Goal: Communication & Community: Ask a question

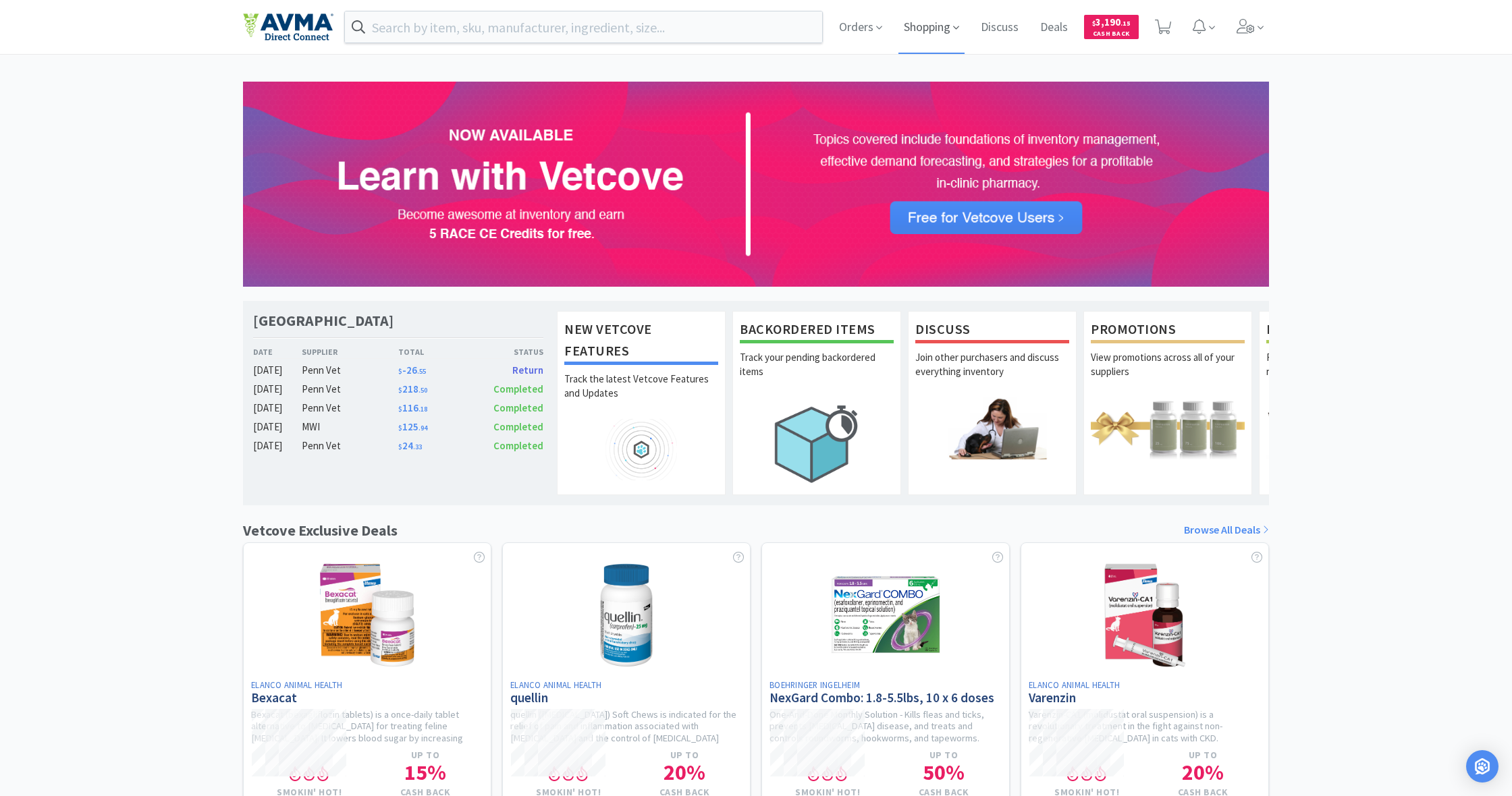
click at [920, 34] on span "Shopping" at bounding box center [932, 26] width 66 height 54
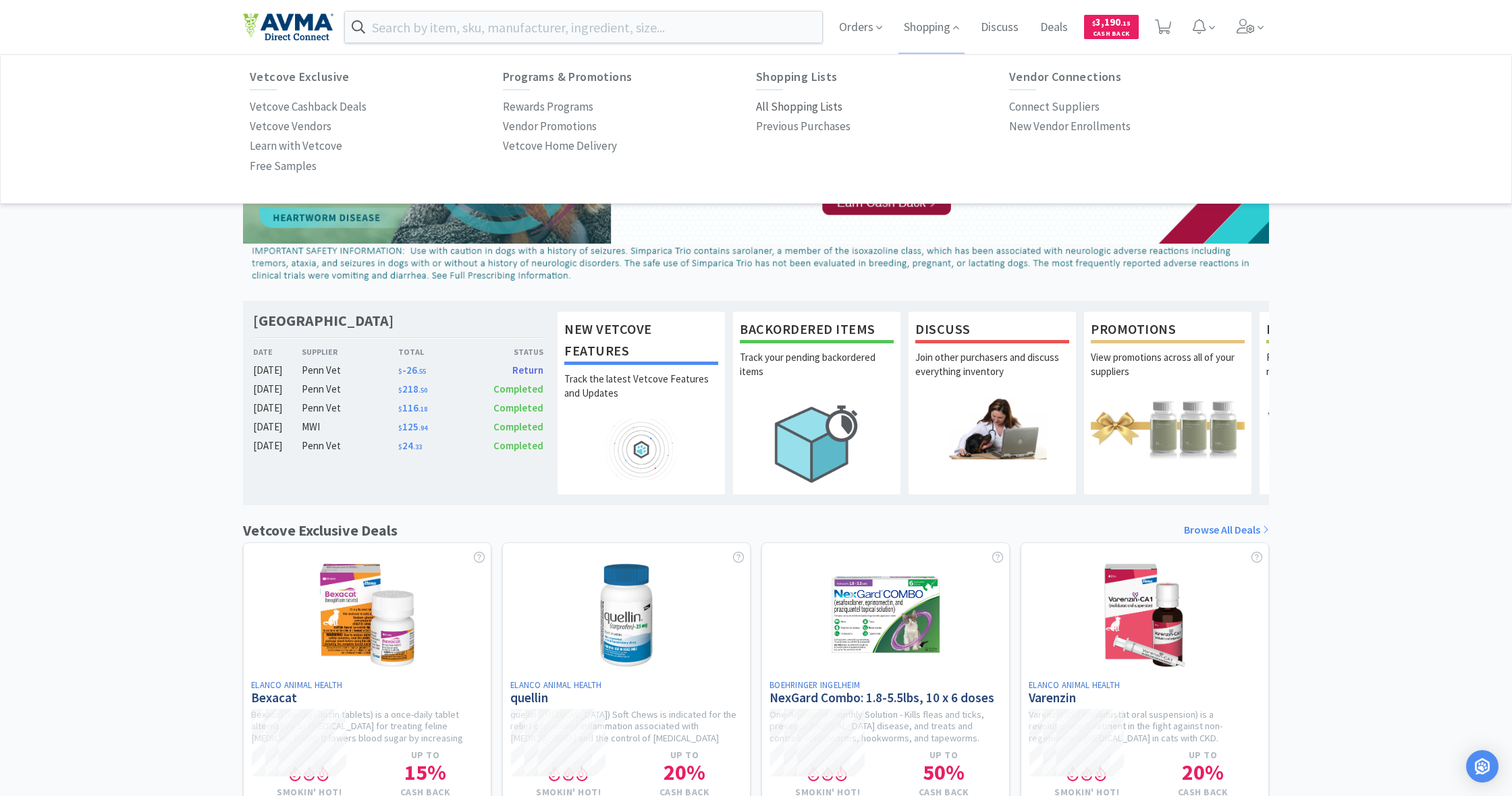
click at [812, 106] on p "All Shopping Lists" at bounding box center [800, 106] width 87 height 18
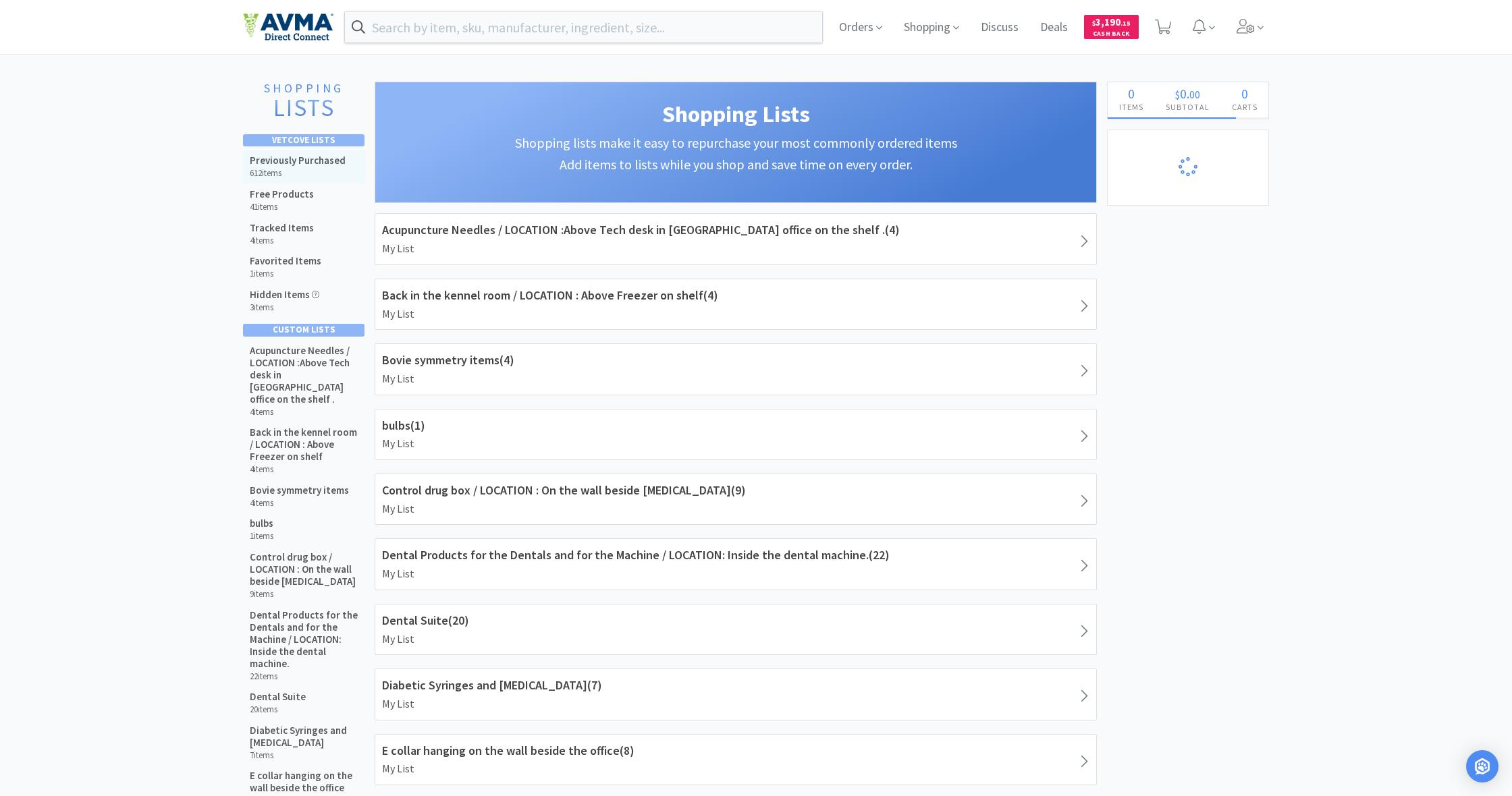
click at [293, 168] on h6 "612 items" at bounding box center [298, 173] width 96 height 11
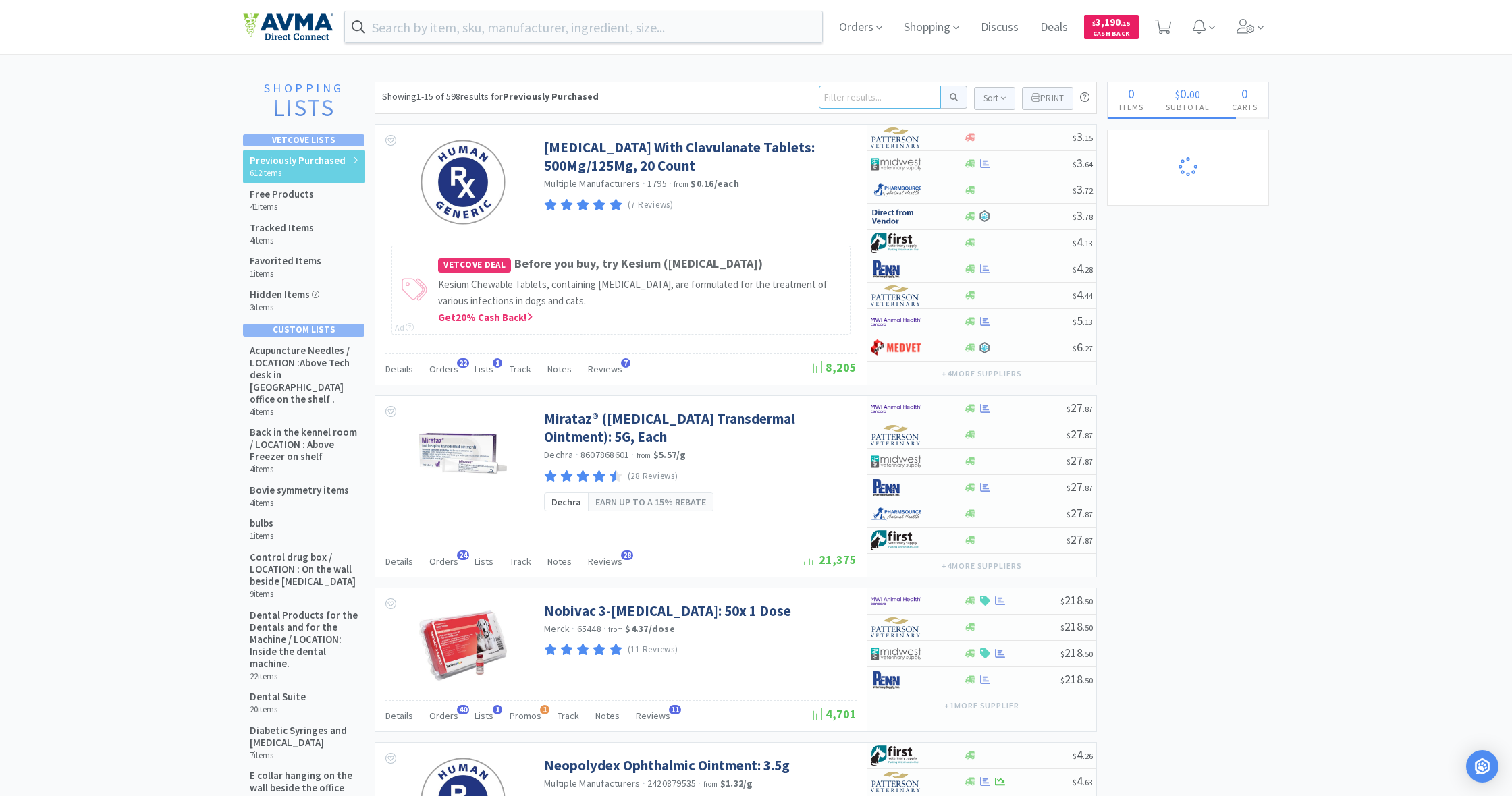
click at [838, 100] on input at bounding box center [880, 97] width 123 height 23
select select "10"
type input "dex"
click at [952, 97] on button at bounding box center [954, 97] width 26 height 23
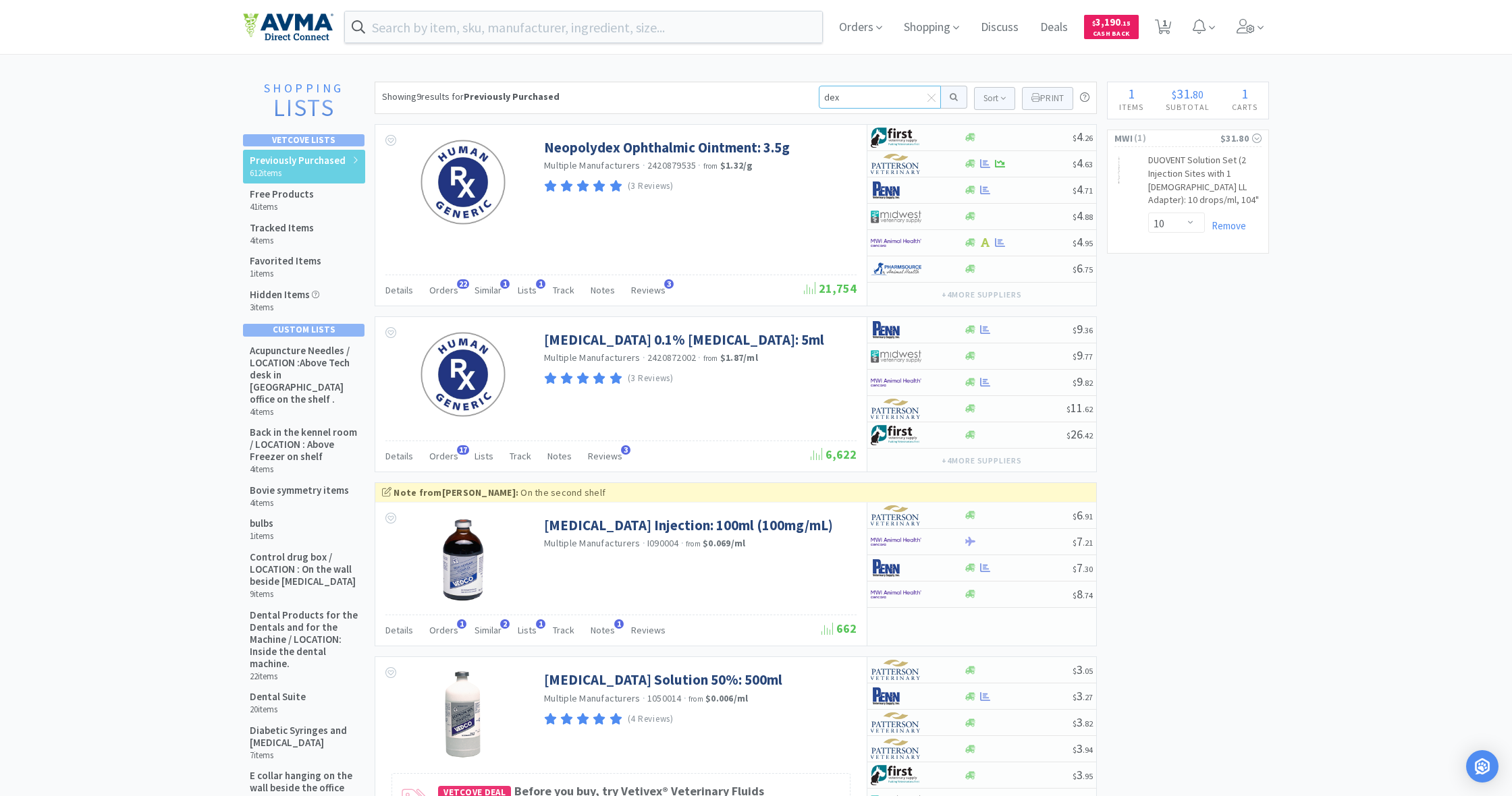
drag, startPoint x: 838, startPoint y: 96, endPoint x: 815, endPoint y: 99, distance: 23.2
click at [815, 99] on div "Showing 9 results for Previously Purchased dex Sort Print Previously Purchased …" at bounding box center [735, 98] width 722 height 32
type input "13drram"
click at [952, 97] on button at bounding box center [954, 97] width 26 height 23
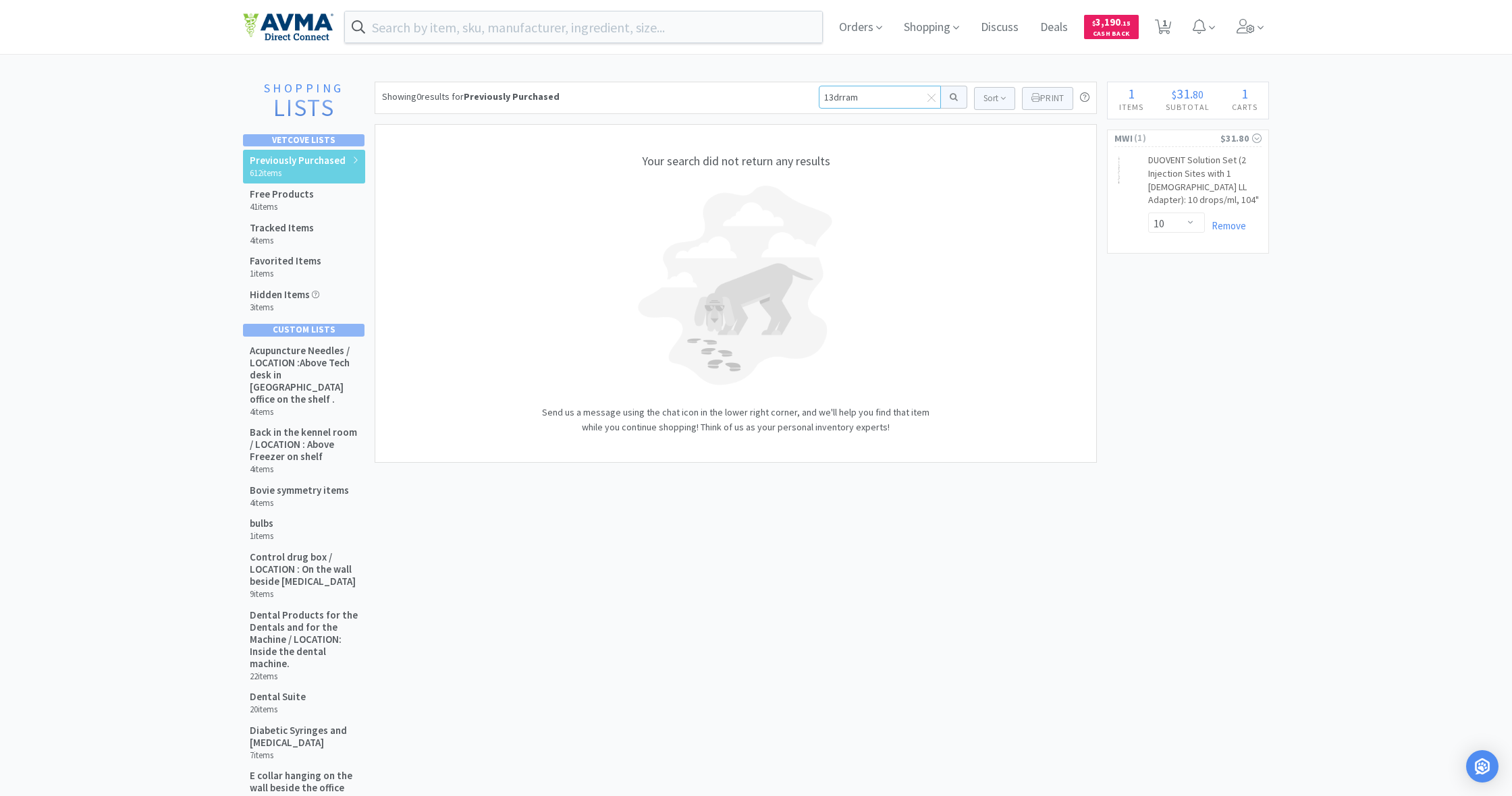
click at [835, 98] on input "13drram" at bounding box center [880, 97] width 123 height 23
type input "13 dram"
click at [952, 97] on button at bounding box center [954, 97] width 26 height 23
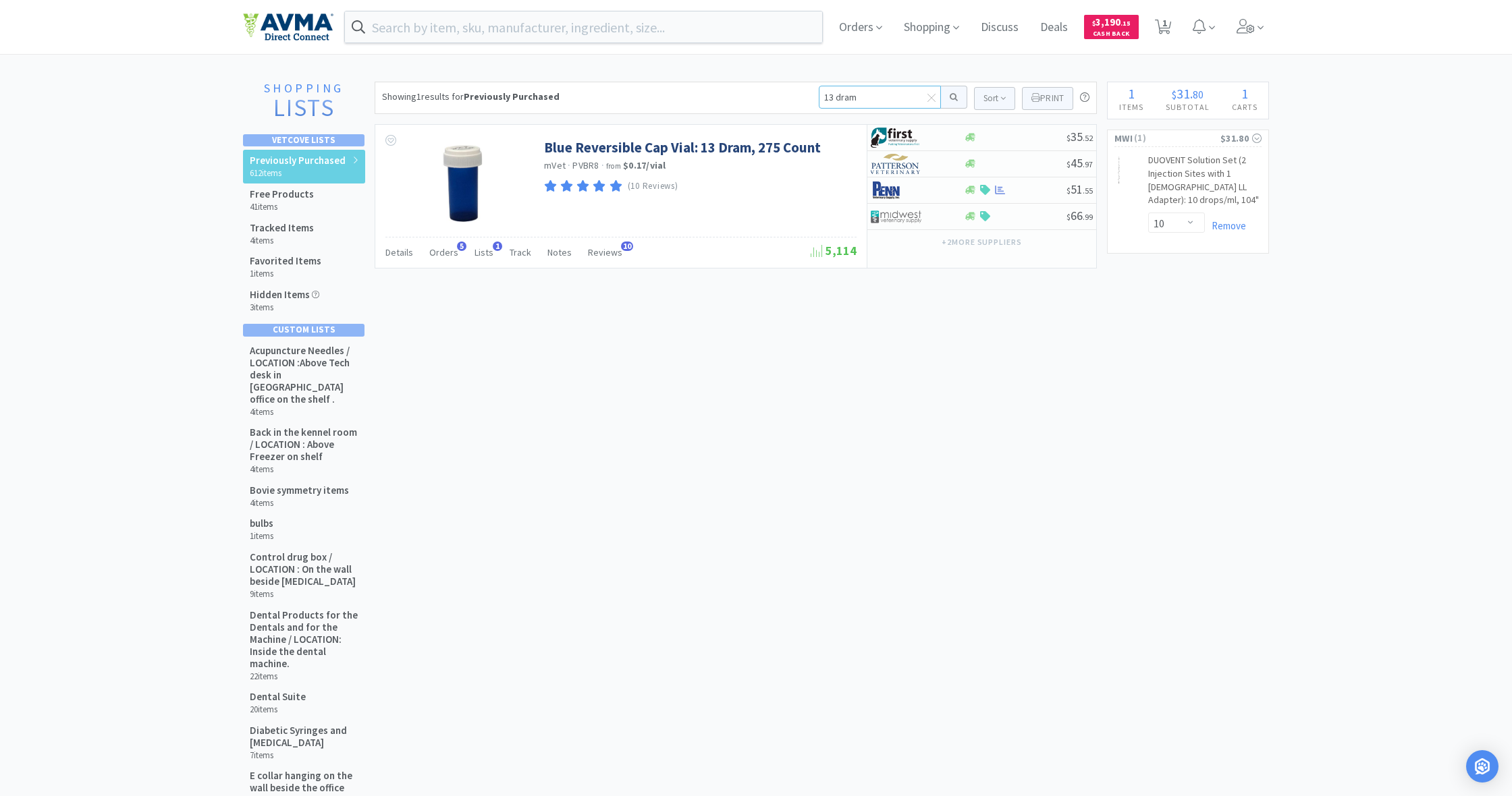
drag, startPoint x: 819, startPoint y: 95, endPoint x: 876, endPoint y: 103, distance: 57.6
click at [876, 103] on input "13 dram" at bounding box center [880, 97] width 123 height 23
type input "ceph"
click at [952, 97] on button at bounding box center [954, 97] width 26 height 23
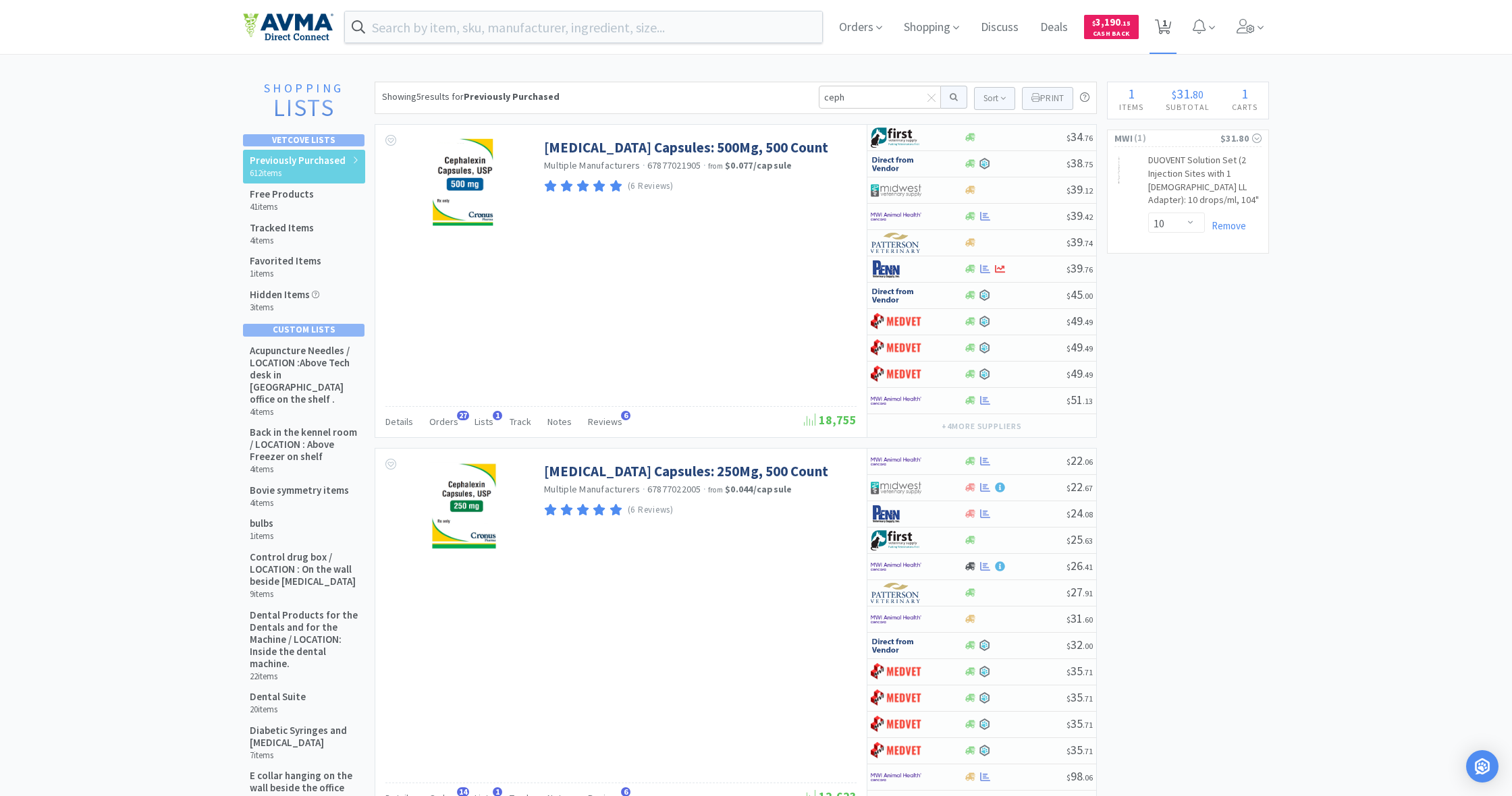
click at [1166, 28] on span "1" at bounding box center [1165, 22] width 5 height 54
select select "10"
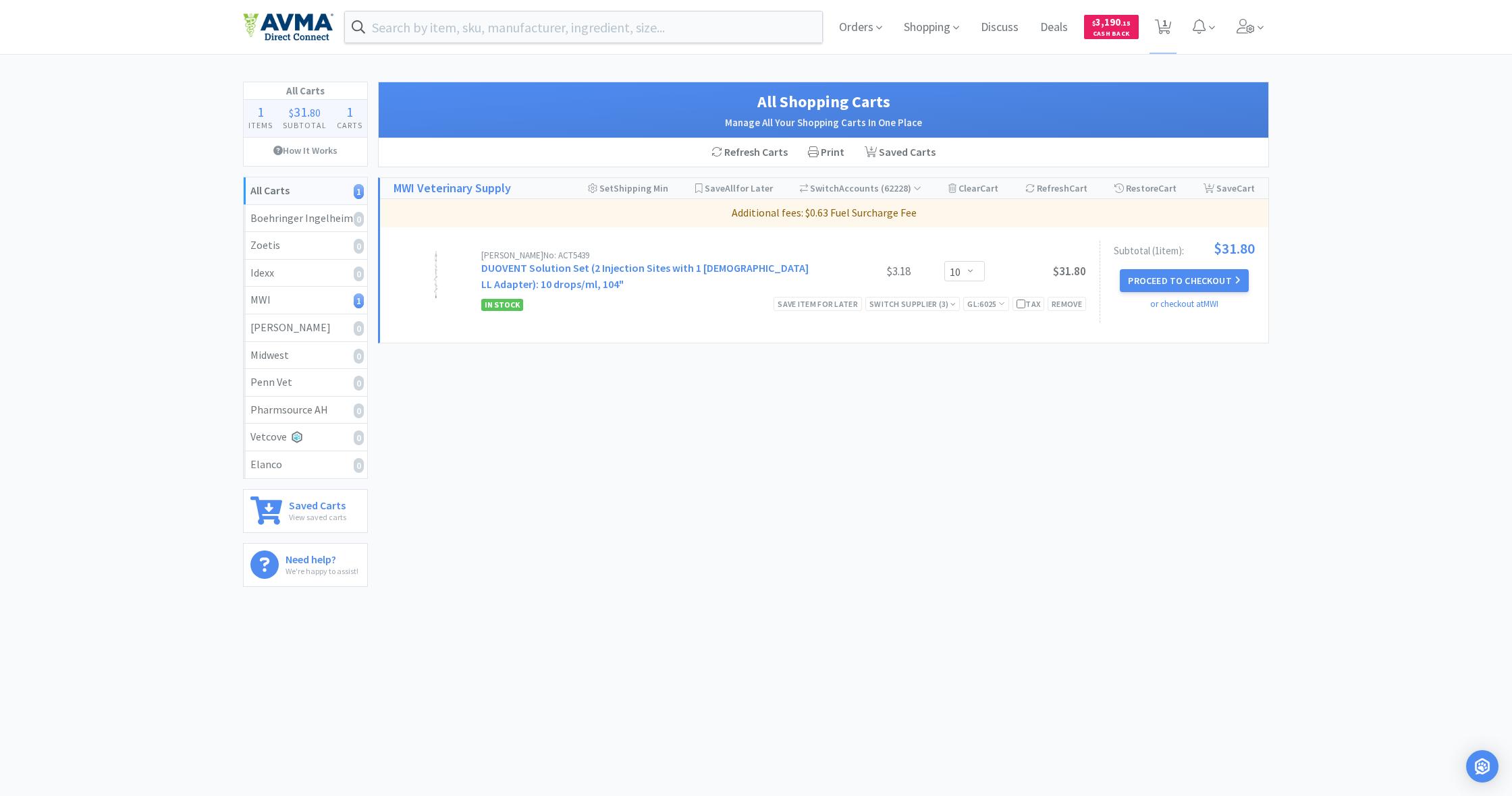
click at [539, 268] on link "DUOVENT Solution Set (2 Injection Sites with 1 [DEMOGRAPHIC_DATA] LL Adapter): …" at bounding box center [645, 276] width 328 height 30
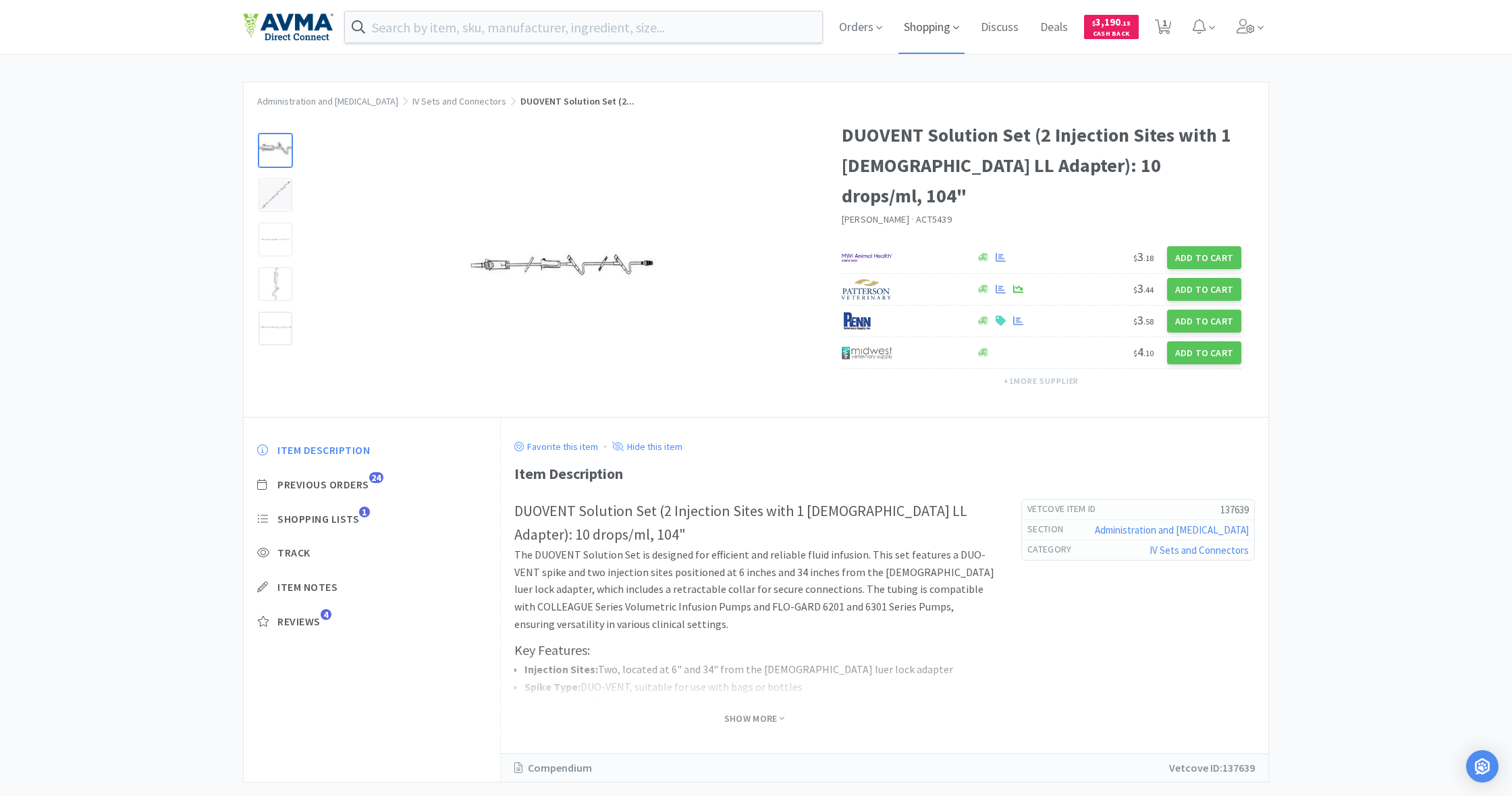
click at [934, 29] on span "Shopping" at bounding box center [932, 26] width 66 height 54
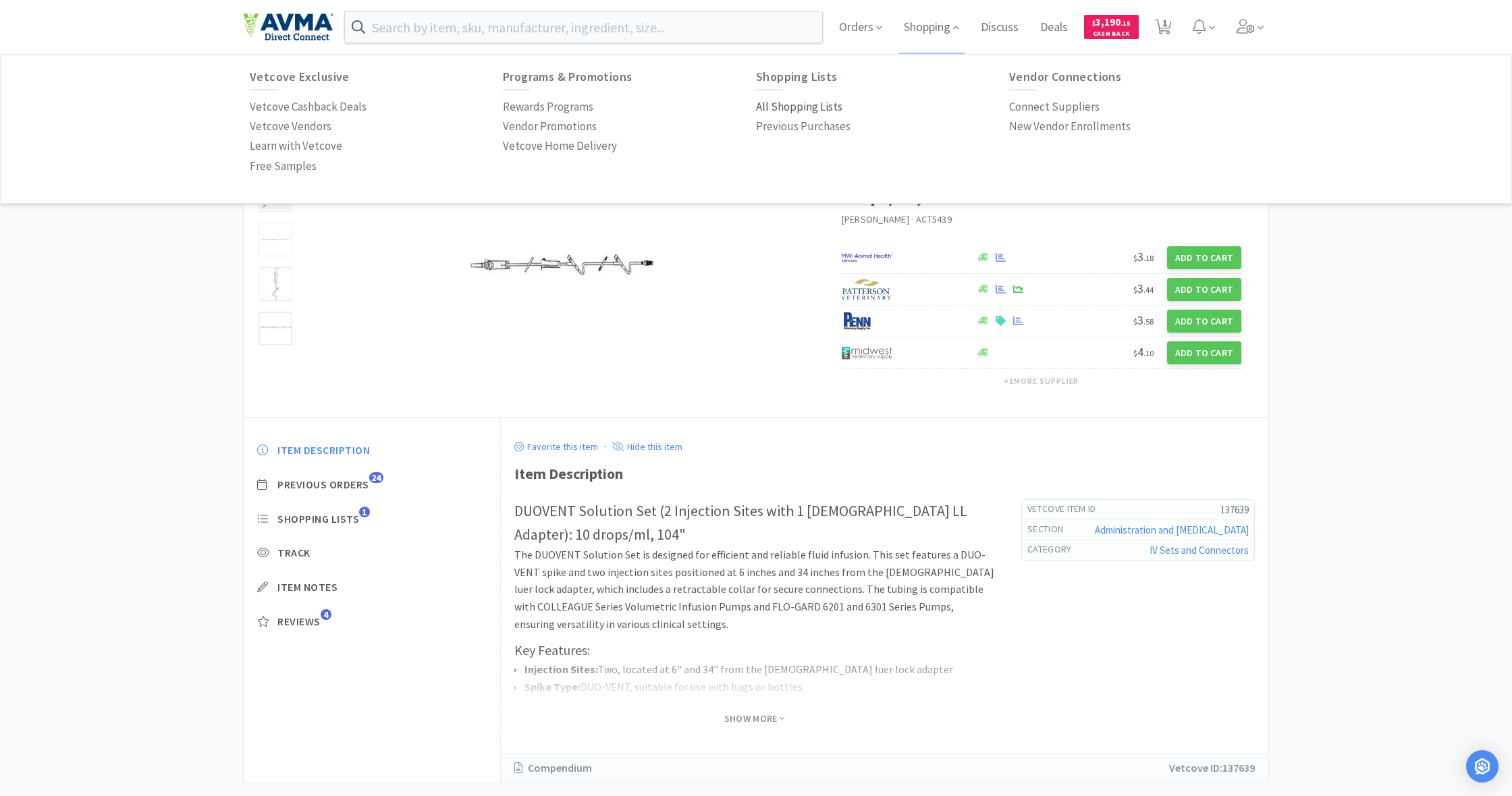
click at [821, 107] on p "All Shopping Lists" at bounding box center [800, 106] width 87 height 18
select select "10"
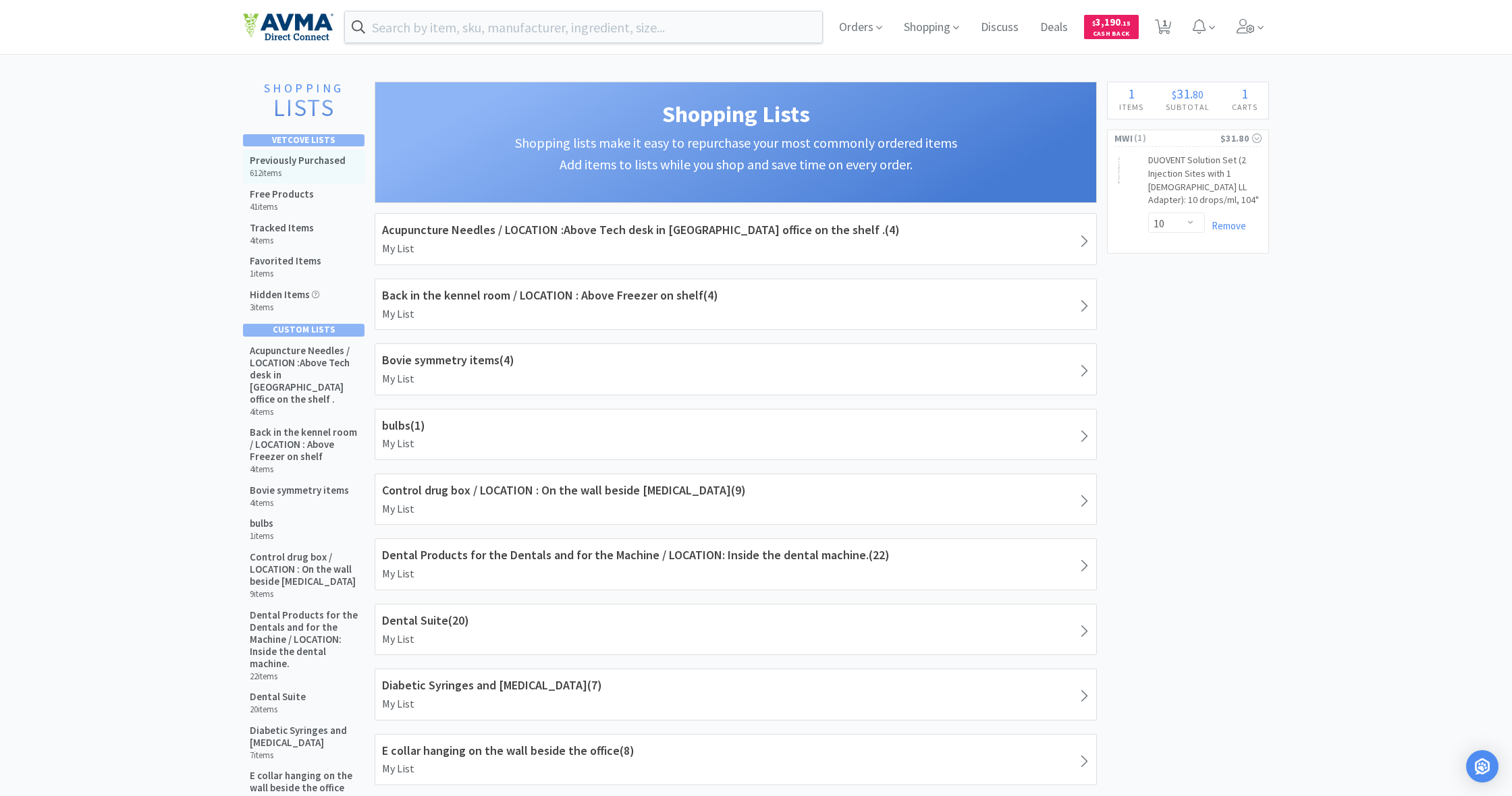
click at [289, 165] on h5 "Previously Purchased" at bounding box center [298, 161] width 96 height 12
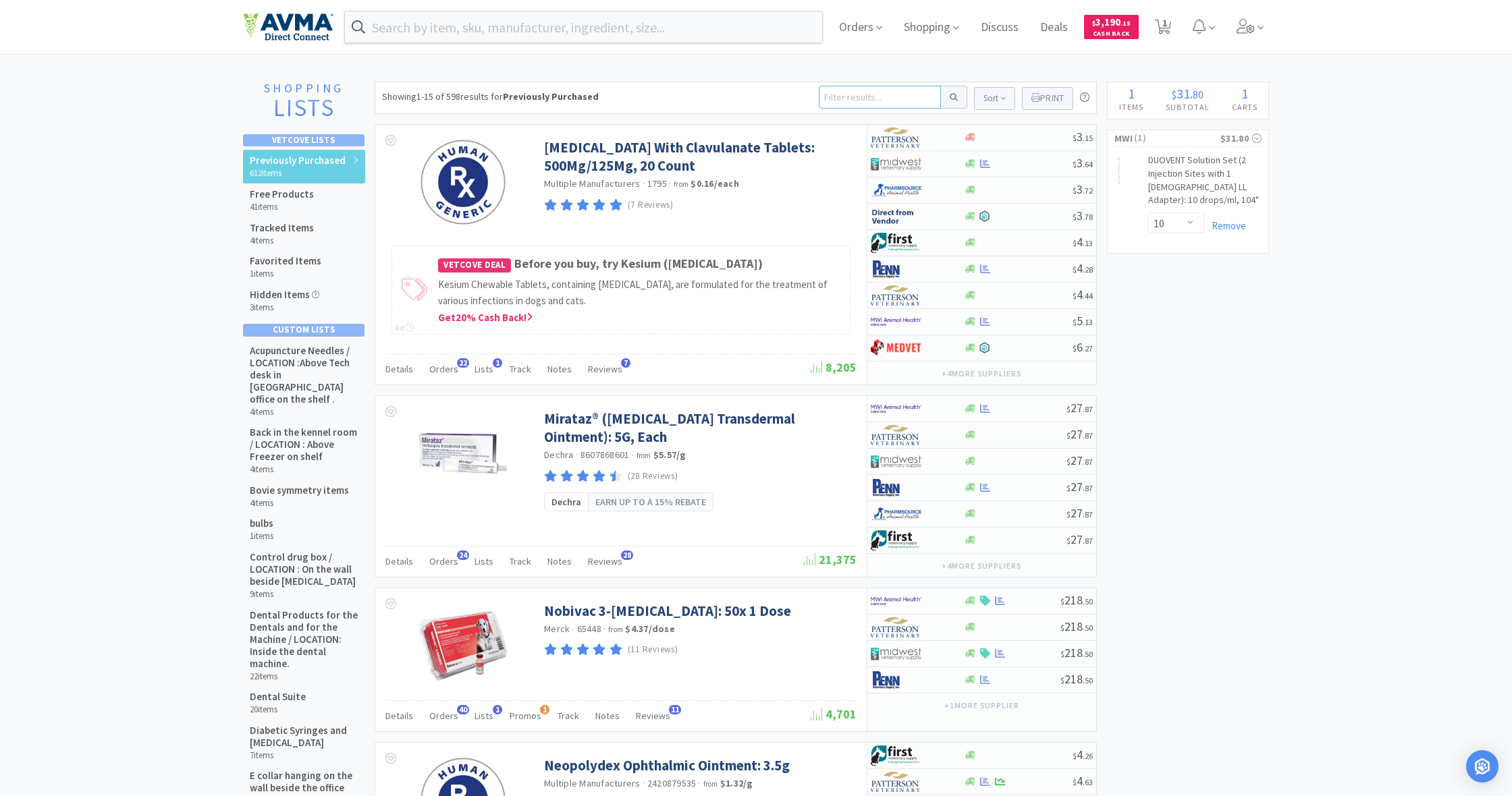
click at [844, 96] on input at bounding box center [880, 97] width 123 height 23
type input "omni set"
click at [952, 97] on button at bounding box center [954, 97] width 26 height 23
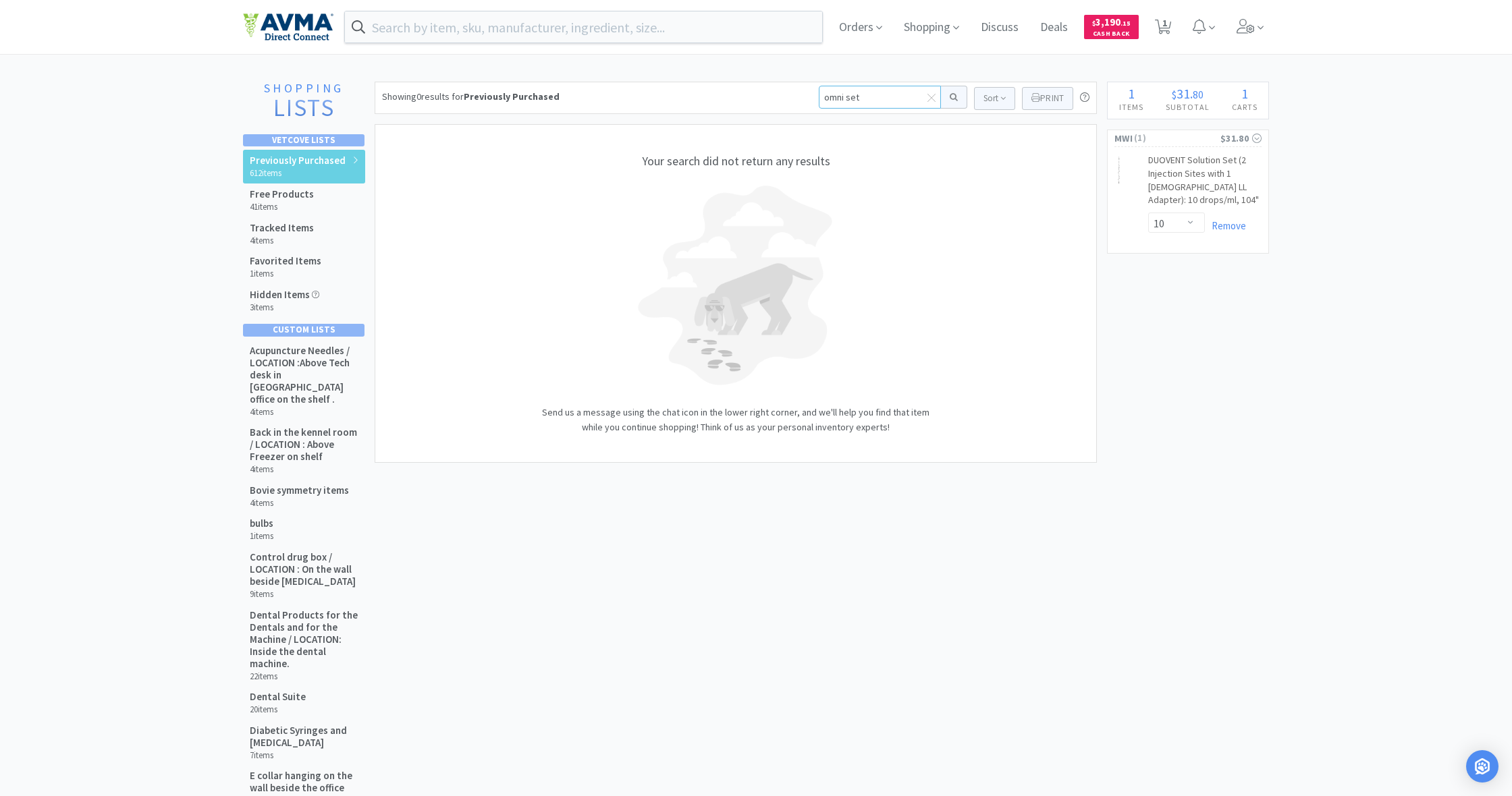
drag, startPoint x: 859, startPoint y: 99, endPoint x: 809, endPoint y: 100, distance: 50.0
click at [813, 99] on div "Showing 0 results for Previously Purchased omni set Sort Print Previously Purch…" at bounding box center [735, 98] width 722 height 32
type input "t connector"
click at [952, 97] on button at bounding box center [954, 97] width 26 height 23
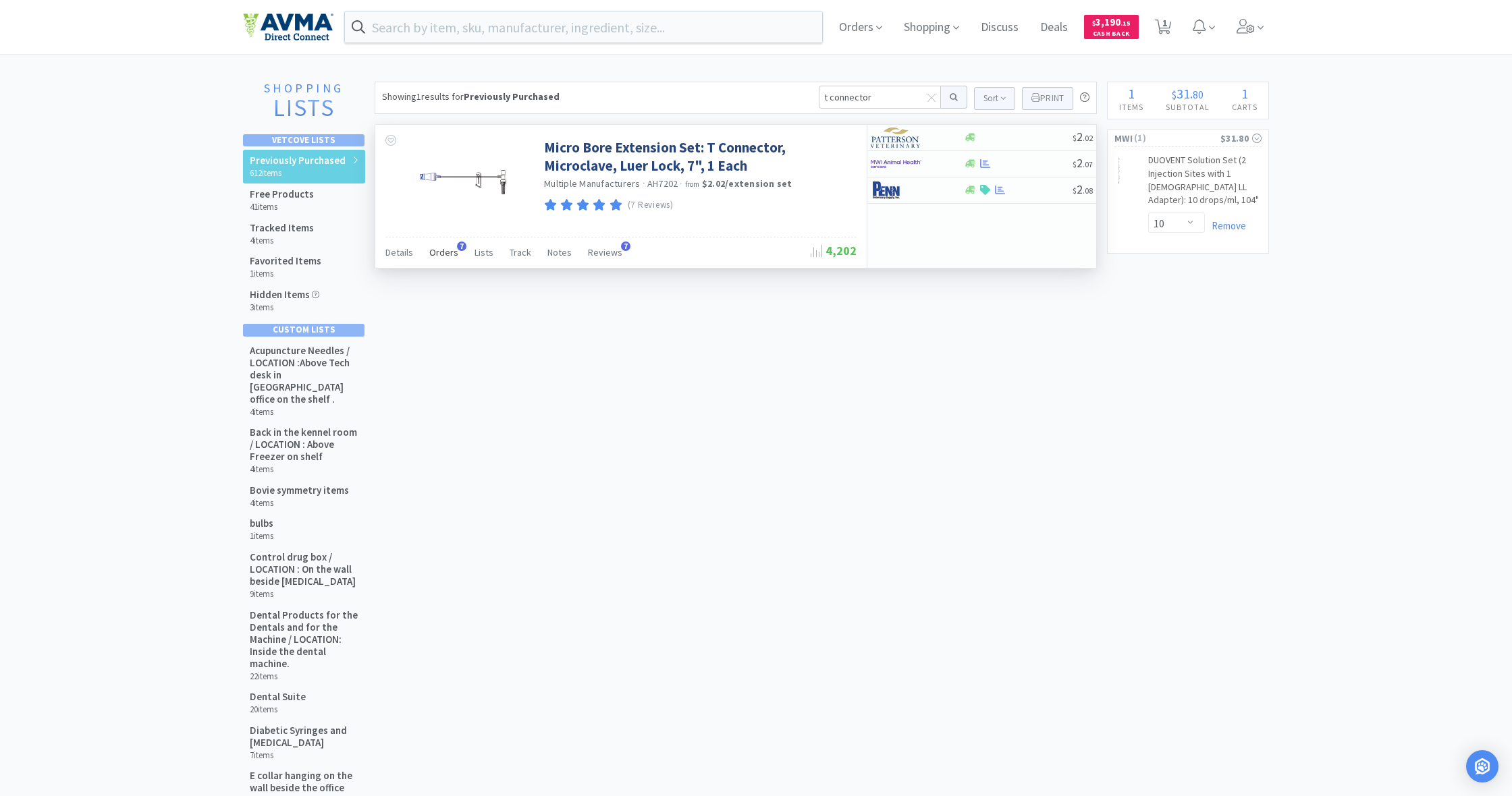
click at [442, 253] on span "Orders" at bounding box center [444, 253] width 29 height 12
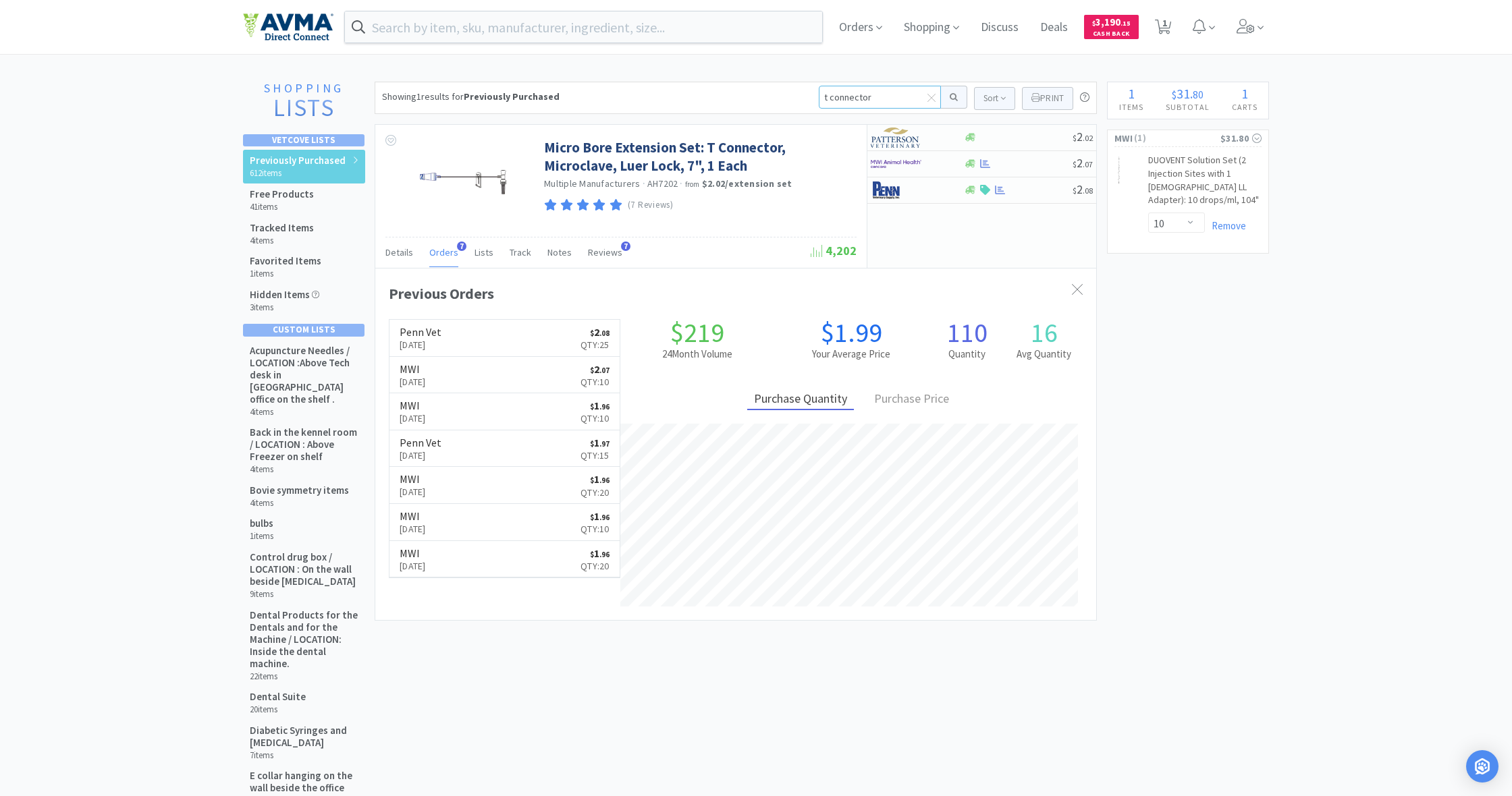
drag, startPoint x: 817, startPoint y: 94, endPoint x: 920, endPoint y: 111, distance: 104.4
click at [921, 110] on div "Showing 1 results for Previously Purchased t connector Sort Print Previously Pu…" at bounding box center [735, 98] width 722 height 32
click at [379, 31] on input "text" at bounding box center [583, 26] width 477 height 31
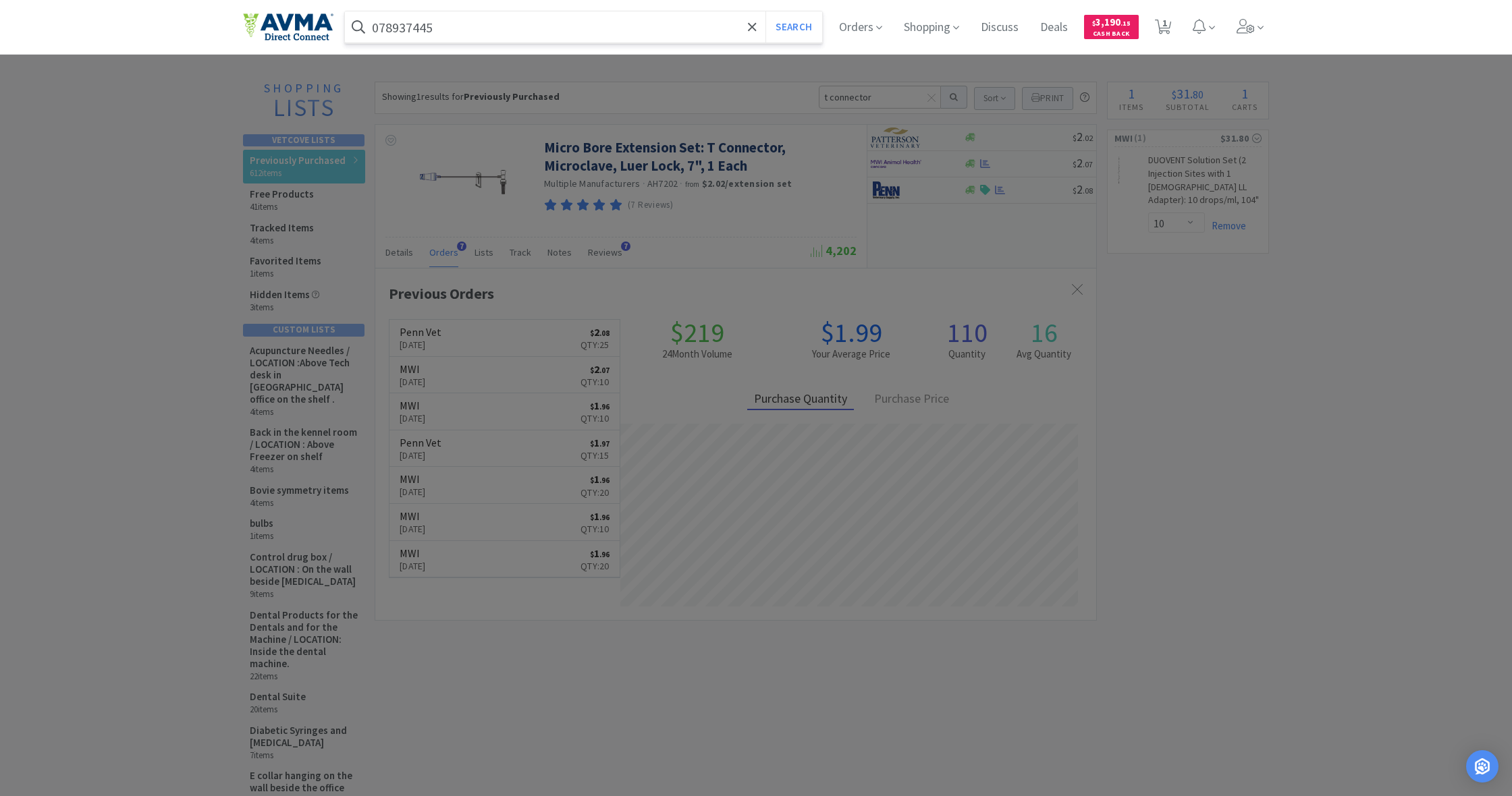
type input "078937445"
click at [792, 27] on button "Search" at bounding box center [794, 26] width 56 height 31
select select "10"
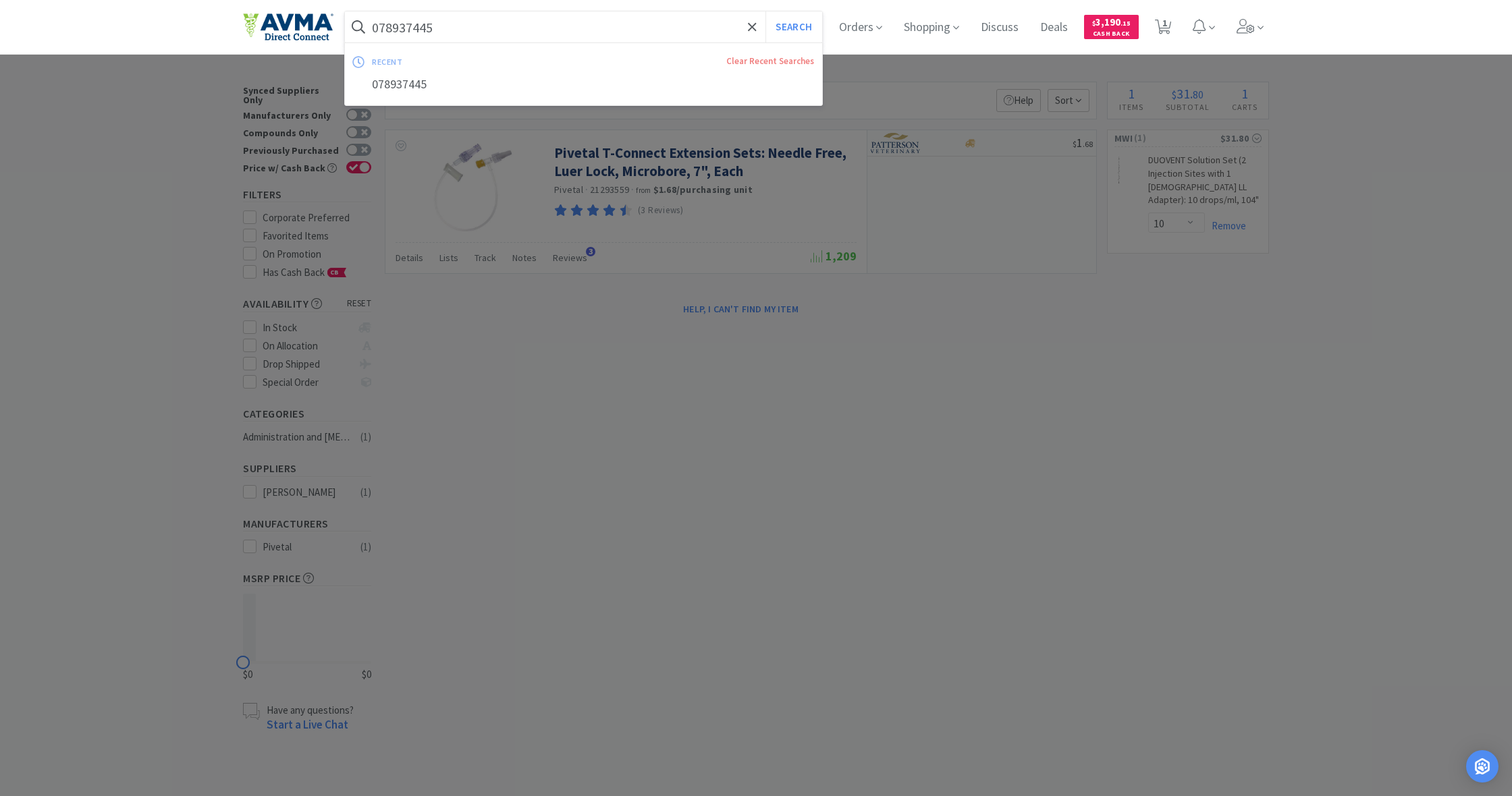
drag, startPoint x: 438, startPoint y: 27, endPoint x: 368, endPoint y: 22, distance: 70.2
click at [368, 22] on form "078937445 Search" at bounding box center [583, 26] width 477 height 31
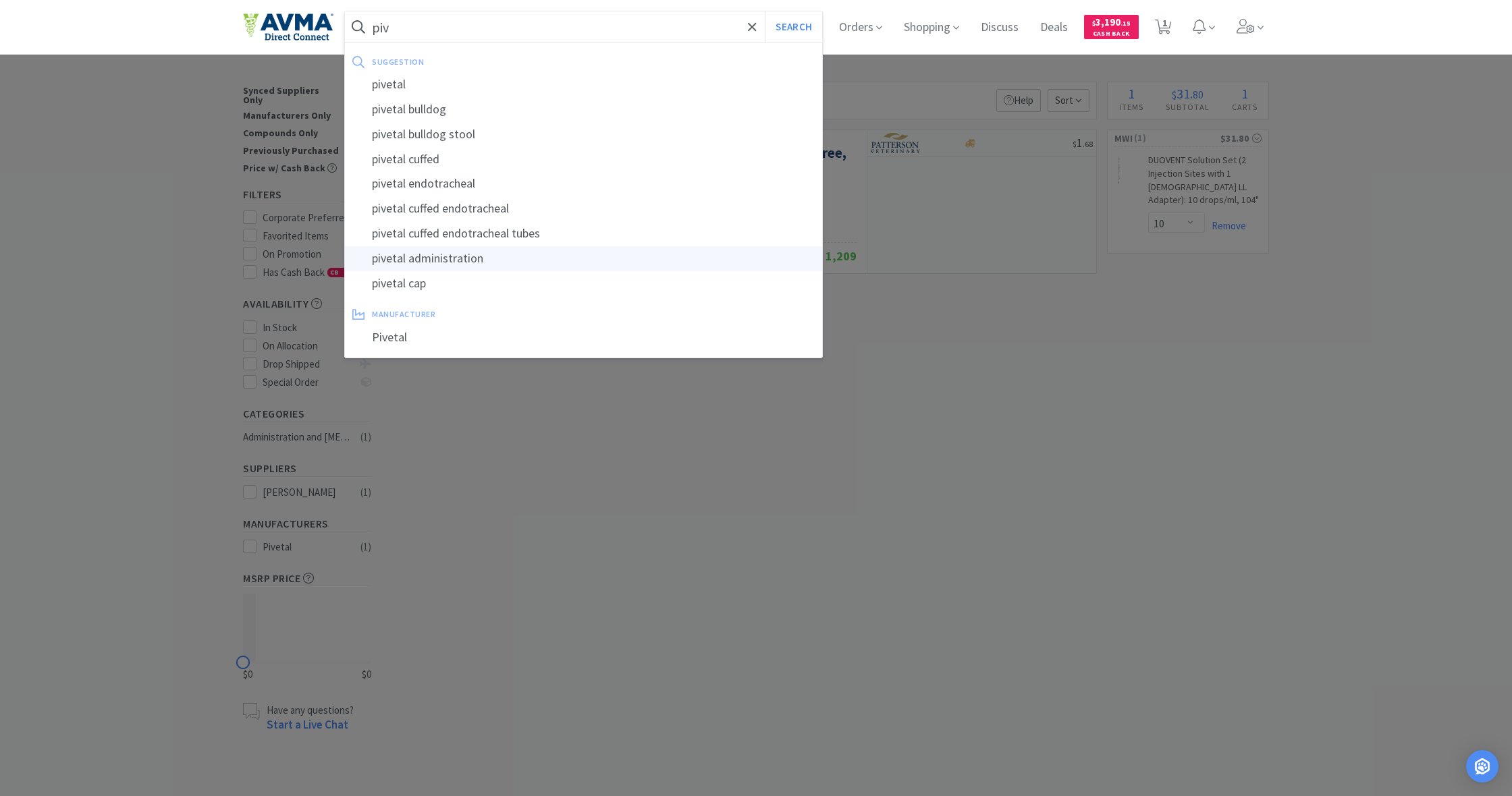
click at [454, 249] on div "pivetal administration" at bounding box center [583, 259] width 477 height 25
type input "pivetal administration"
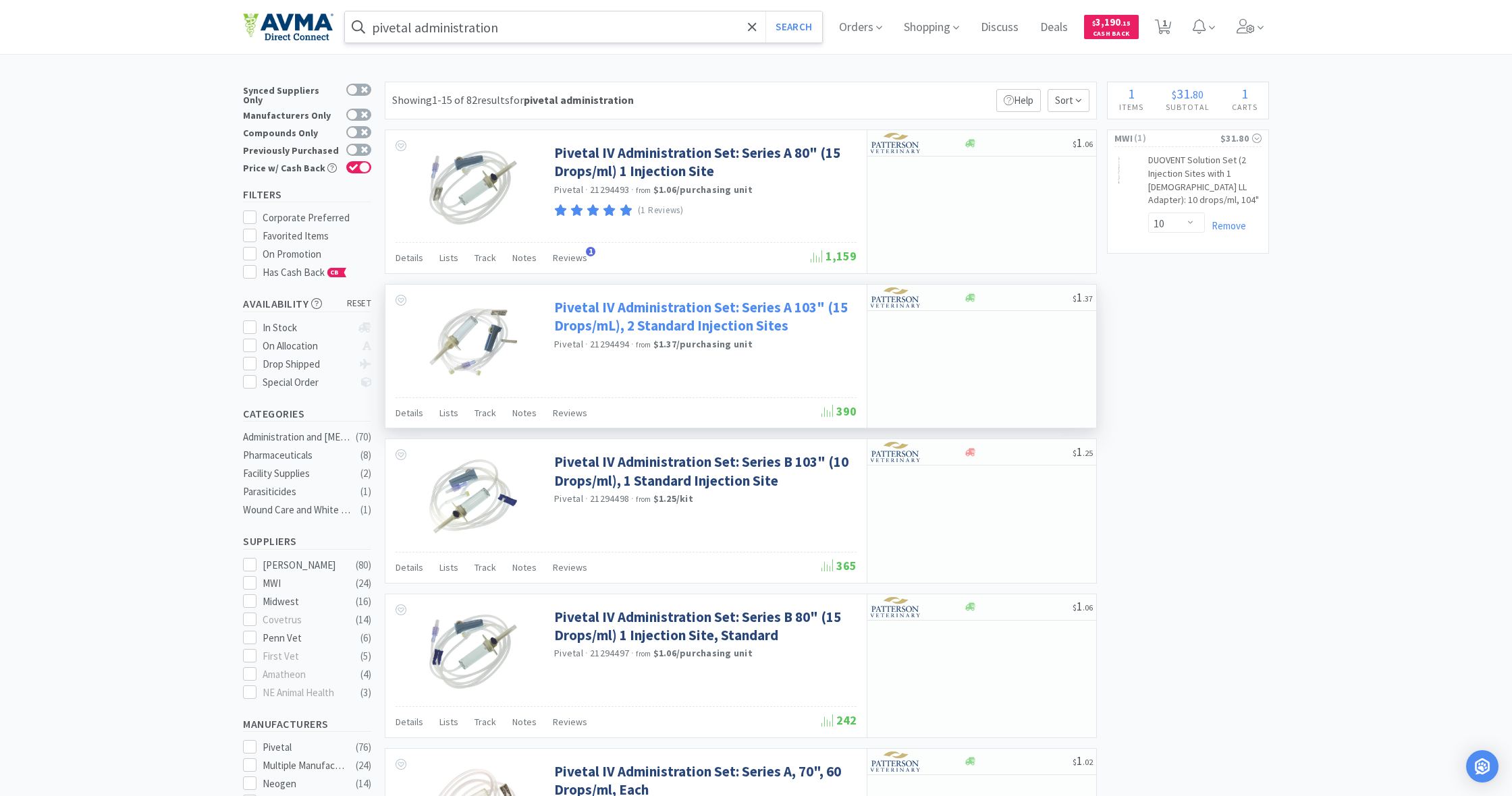
click at [692, 313] on link "Pivetal IV Administration Set: Series A 103" (15 Drops/mL), 2 Standard Injectio…" at bounding box center [704, 317] width 300 height 37
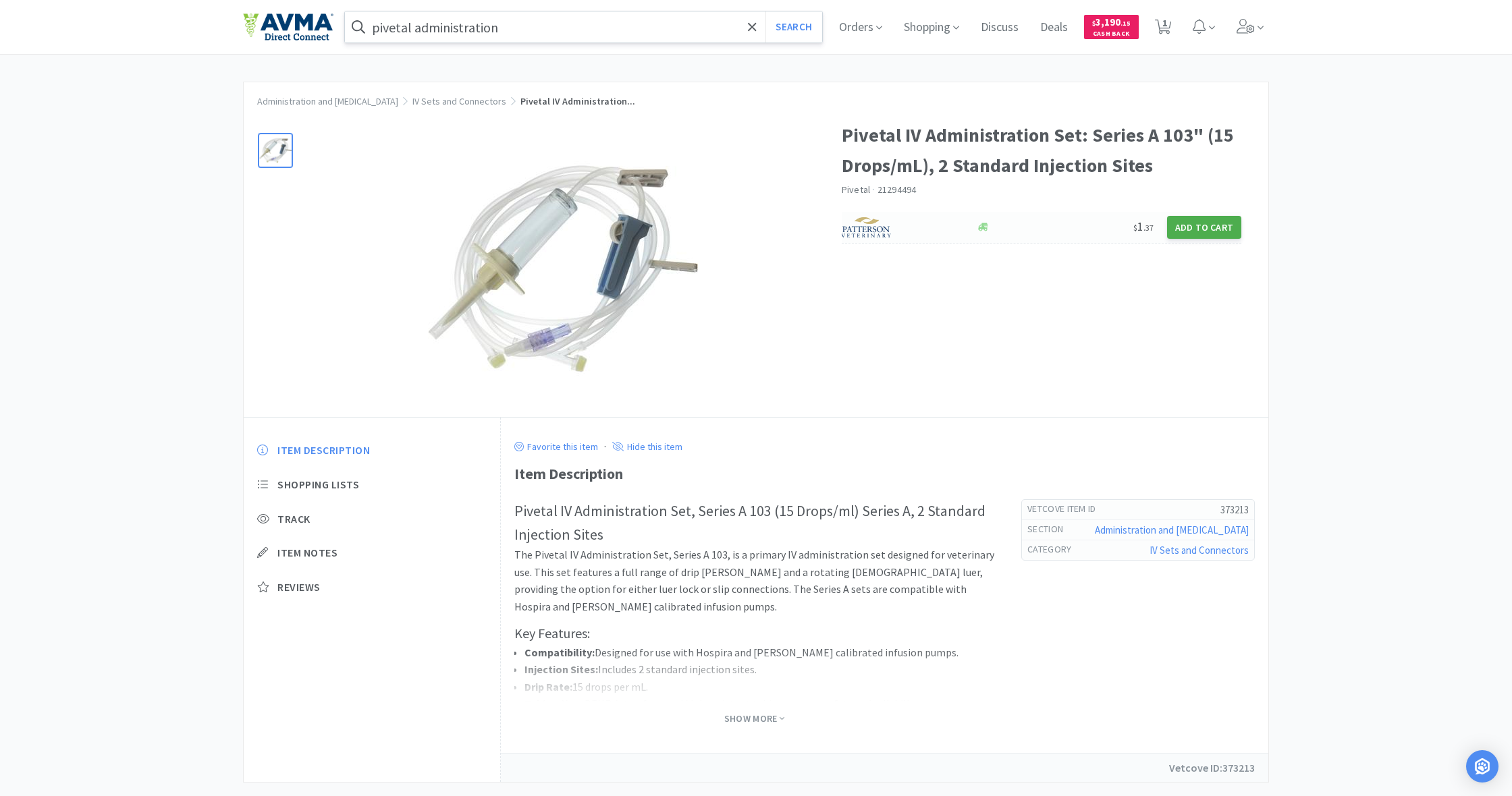
click at [1208, 224] on button "Add to Cart" at bounding box center [1204, 227] width 74 height 23
select select "1"
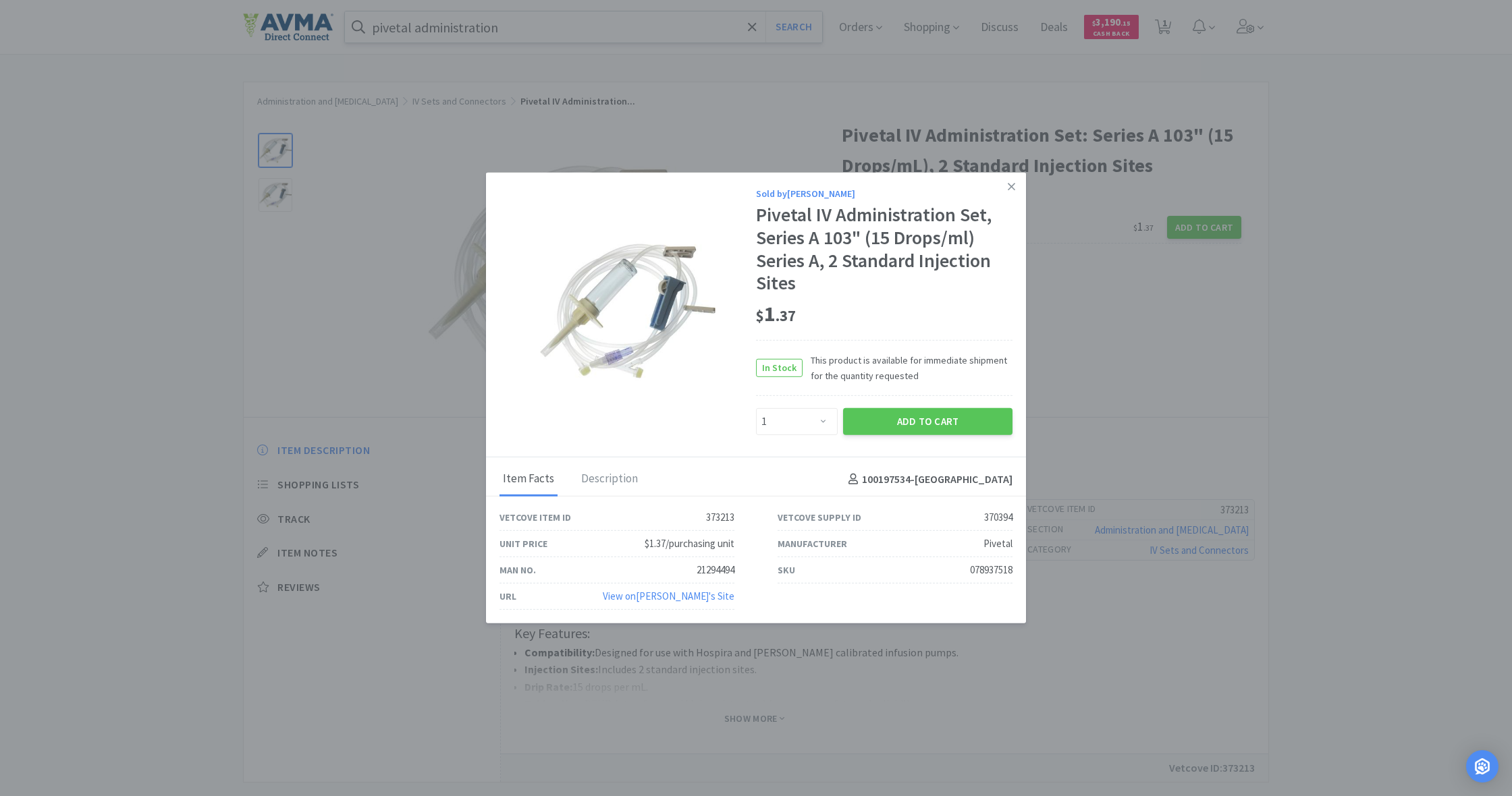
drag, startPoint x: 942, startPoint y: 423, endPoint x: 973, endPoint y: 384, distance: 49.8
click at [942, 423] on button "Add to Cart" at bounding box center [927, 422] width 169 height 27
click at [1012, 185] on div "Pivetal · 21294494" at bounding box center [1041, 190] width 401 height 14
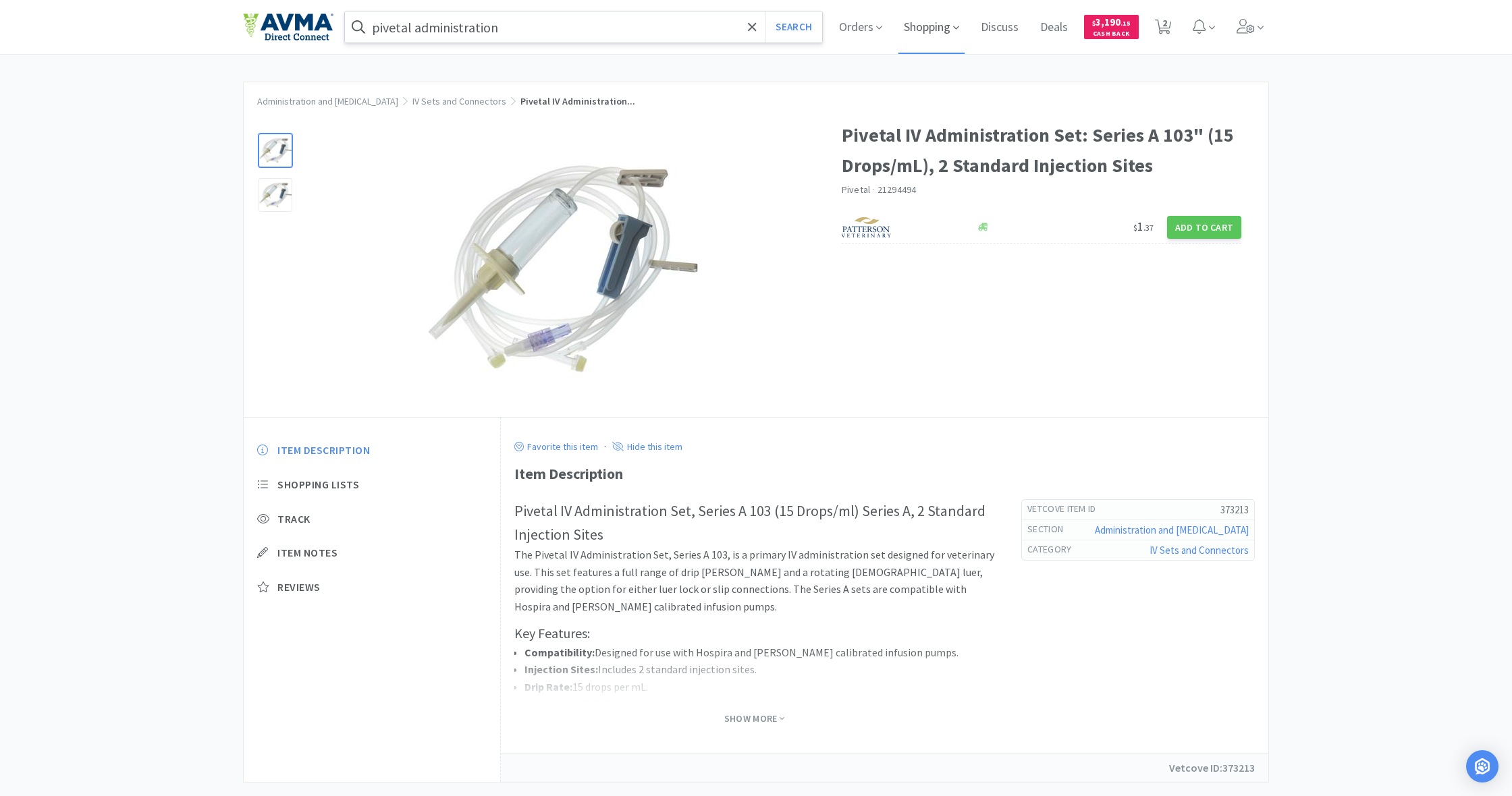
click at [931, 28] on span "Shopping" at bounding box center [932, 26] width 66 height 54
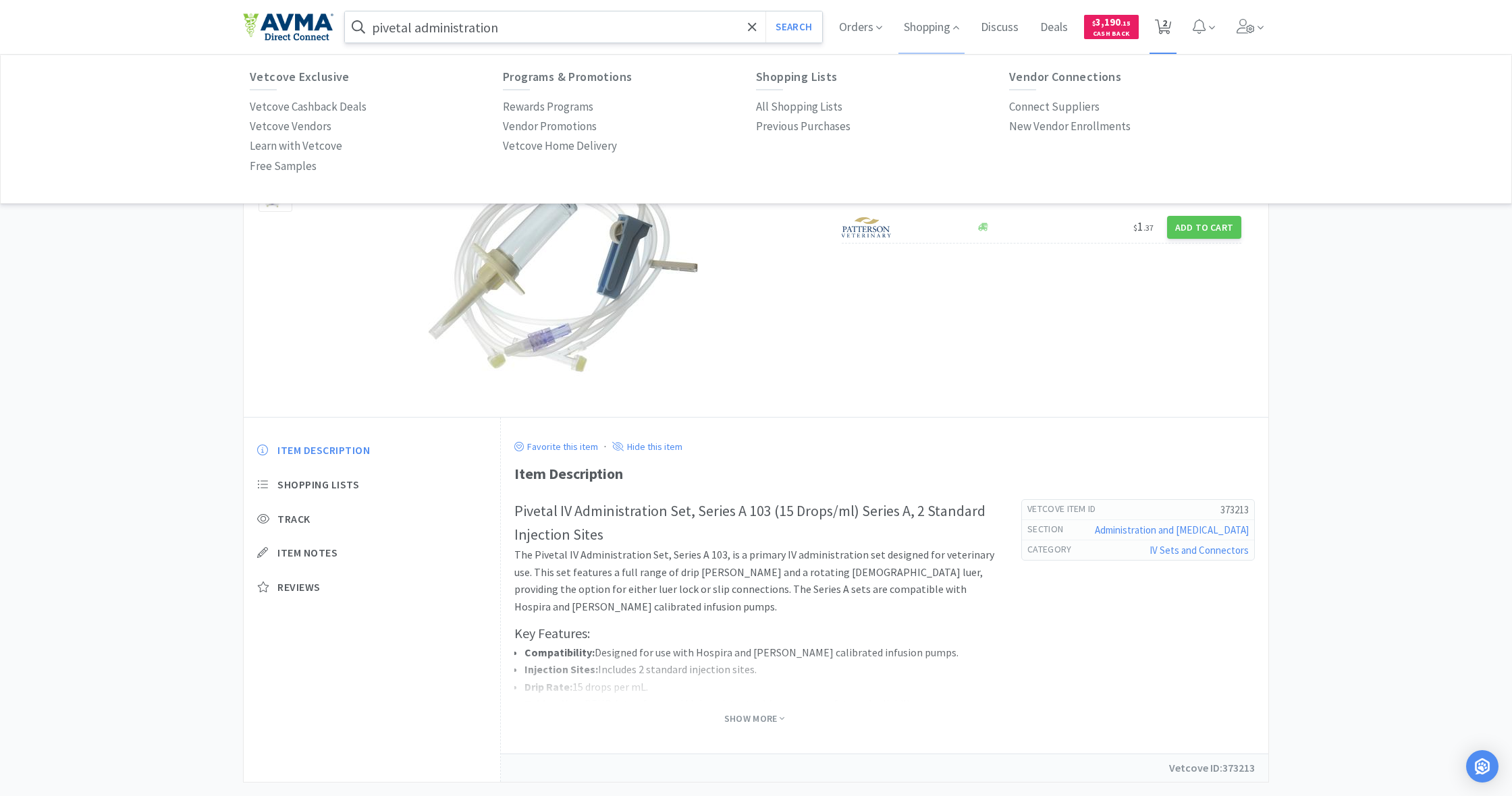
click at [1167, 26] on span "2" at bounding box center [1165, 22] width 5 height 54
select select "10"
select select "1"
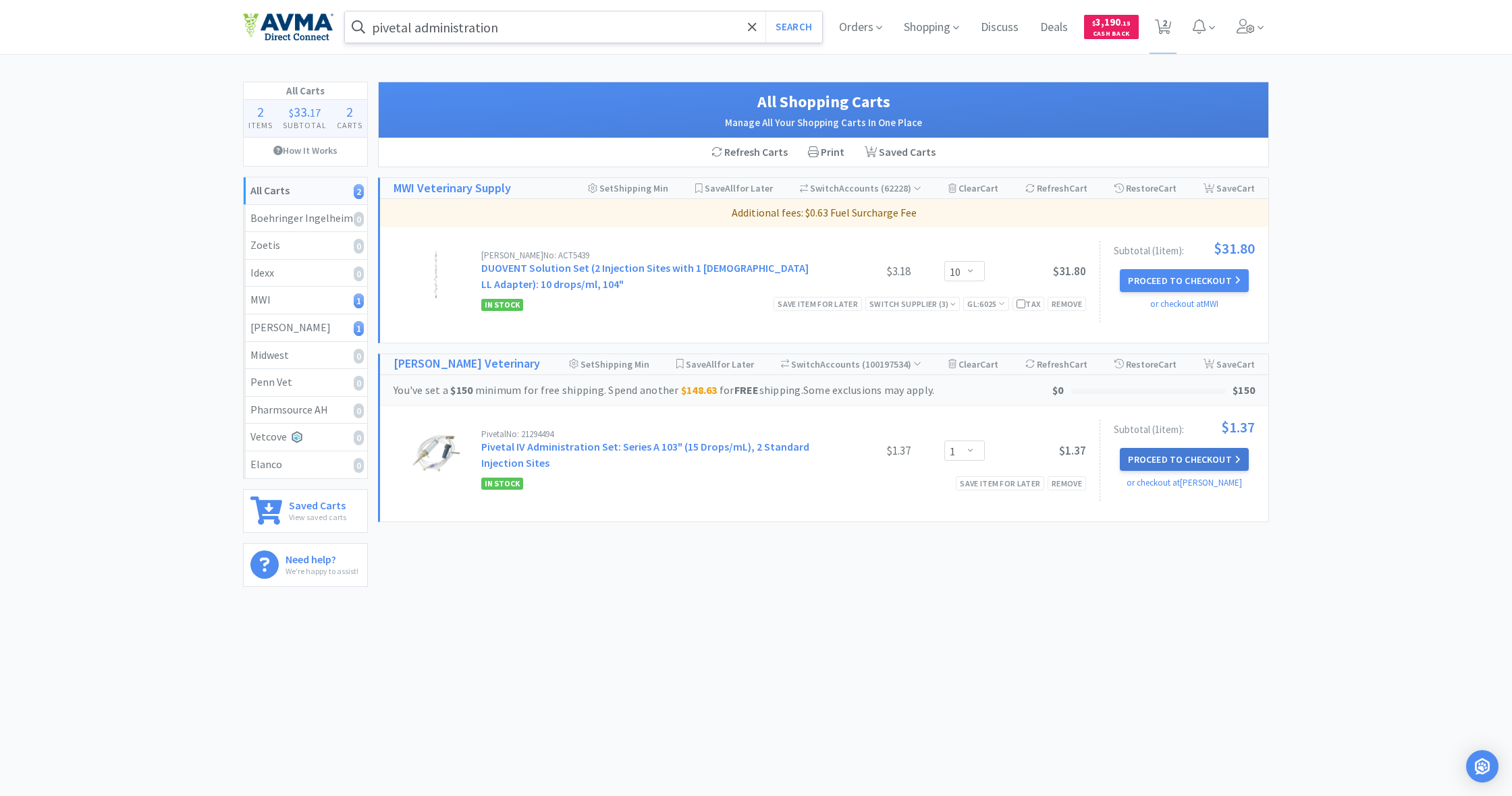
click at [1196, 453] on button "Proceed to Checkout" at bounding box center [1184, 459] width 128 height 23
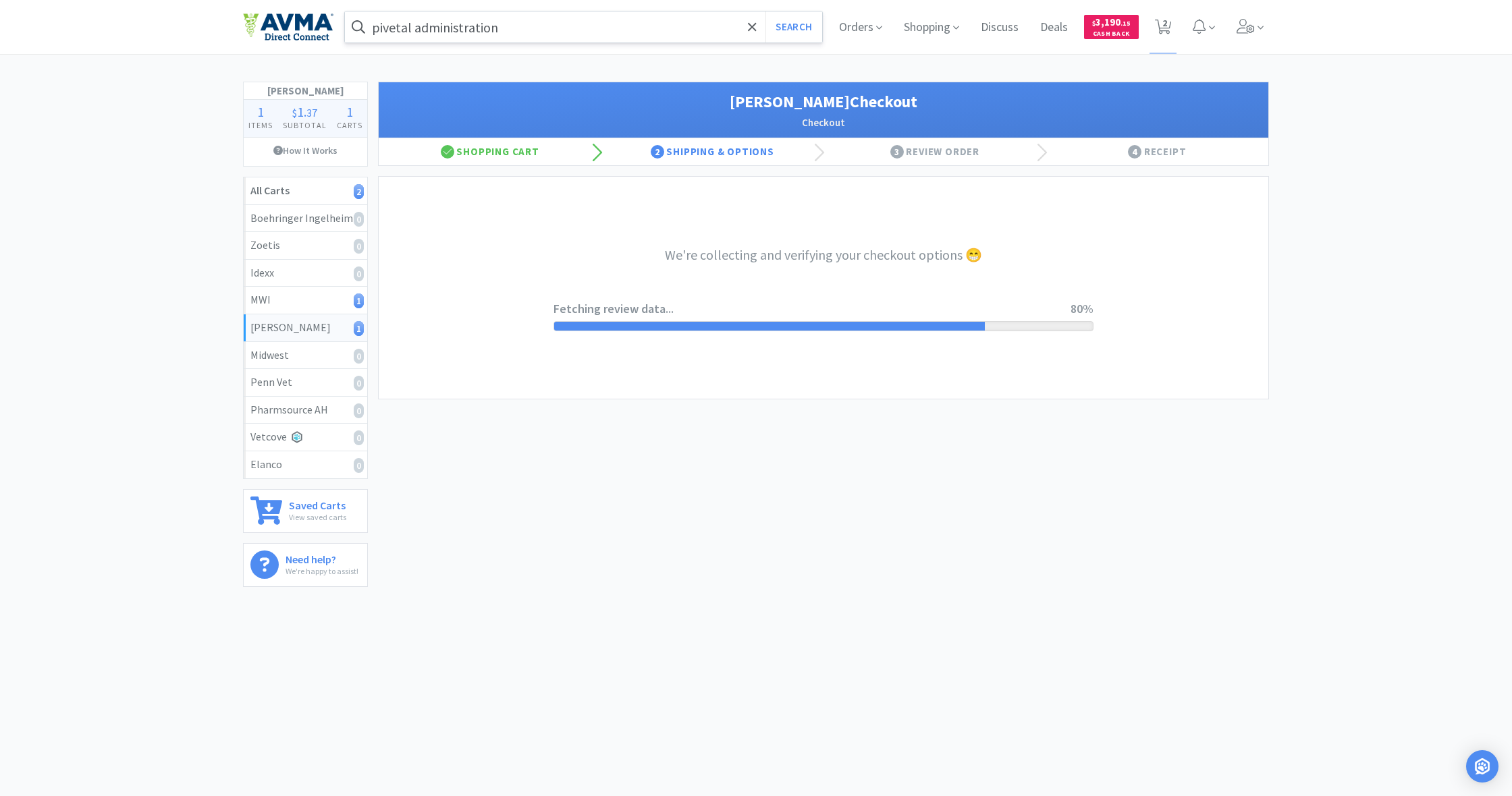
select select "1"
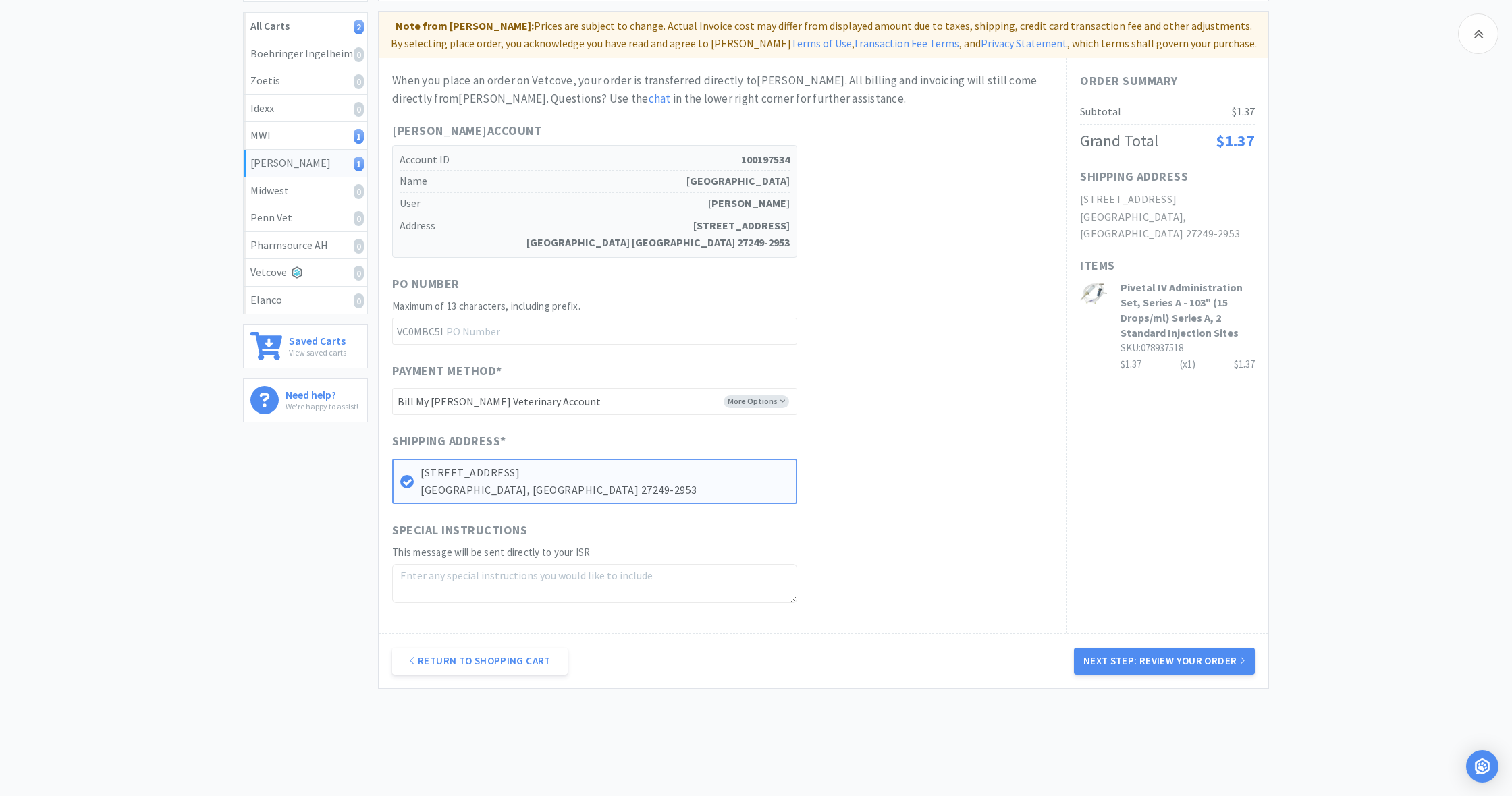
scroll to position [165, 0]
click at [1178, 655] on button "Next Step: Review Your Order" at bounding box center [1164, 661] width 181 height 27
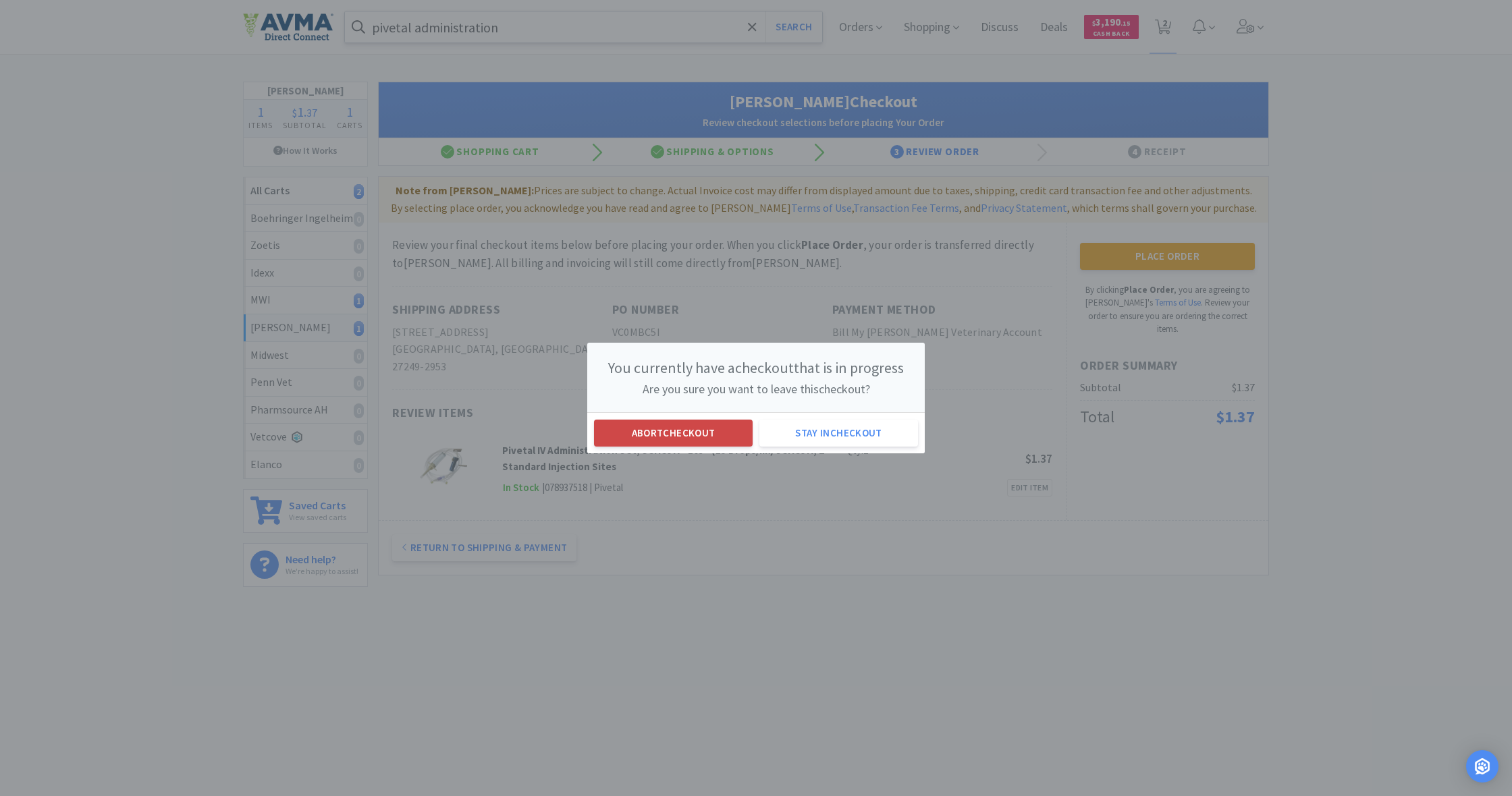
click at [680, 436] on button "Abort checkout" at bounding box center [673, 434] width 158 height 27
select select "10"
select select "1"
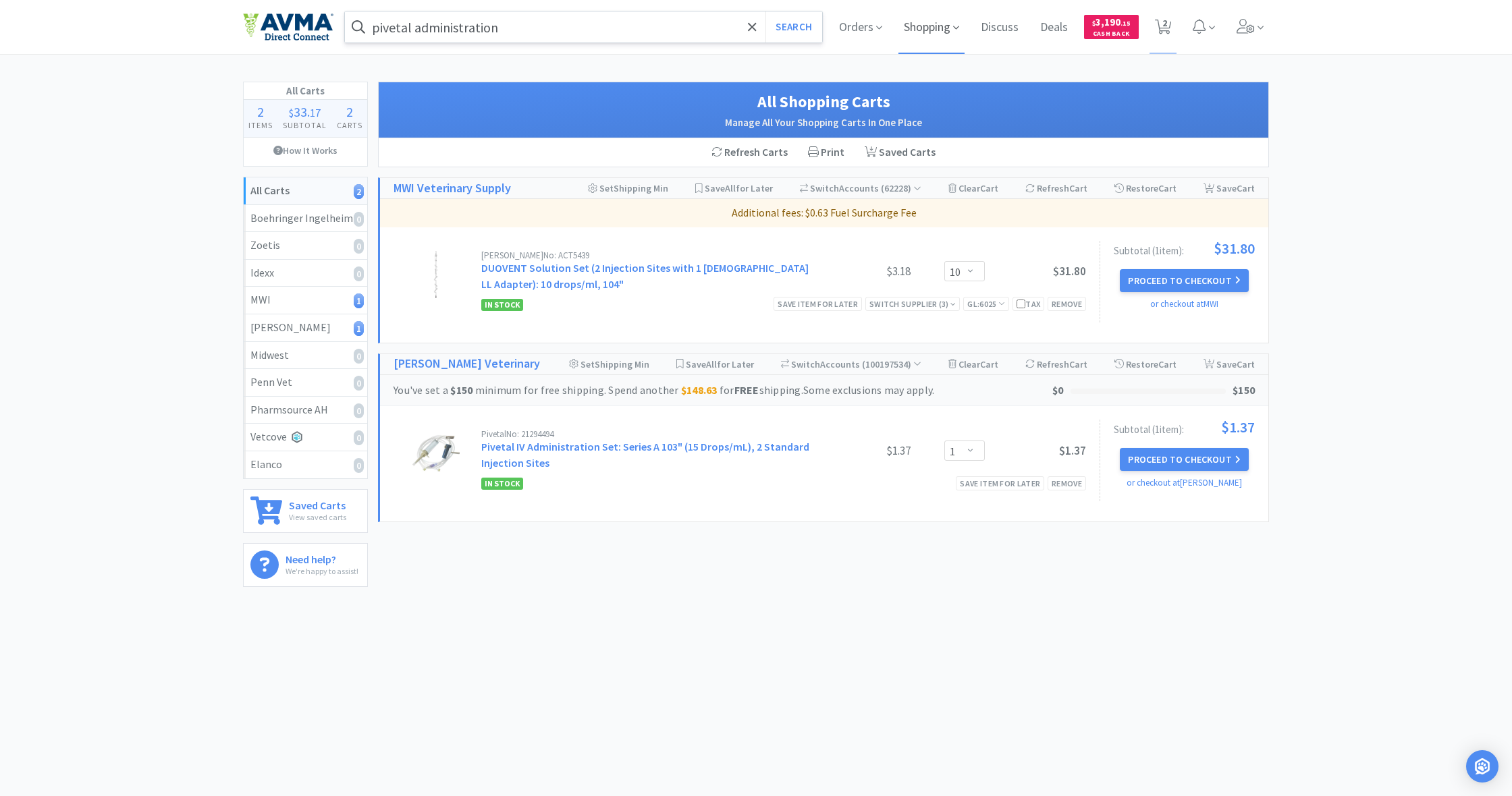
drag, startPoint x: 924, startPoint y: 26, endPoint x: 917, endPoint y: 40, distance: 15.7
click at [924, 26] on span "Shopping" at bounding box center [932, 26] width 66 height 54
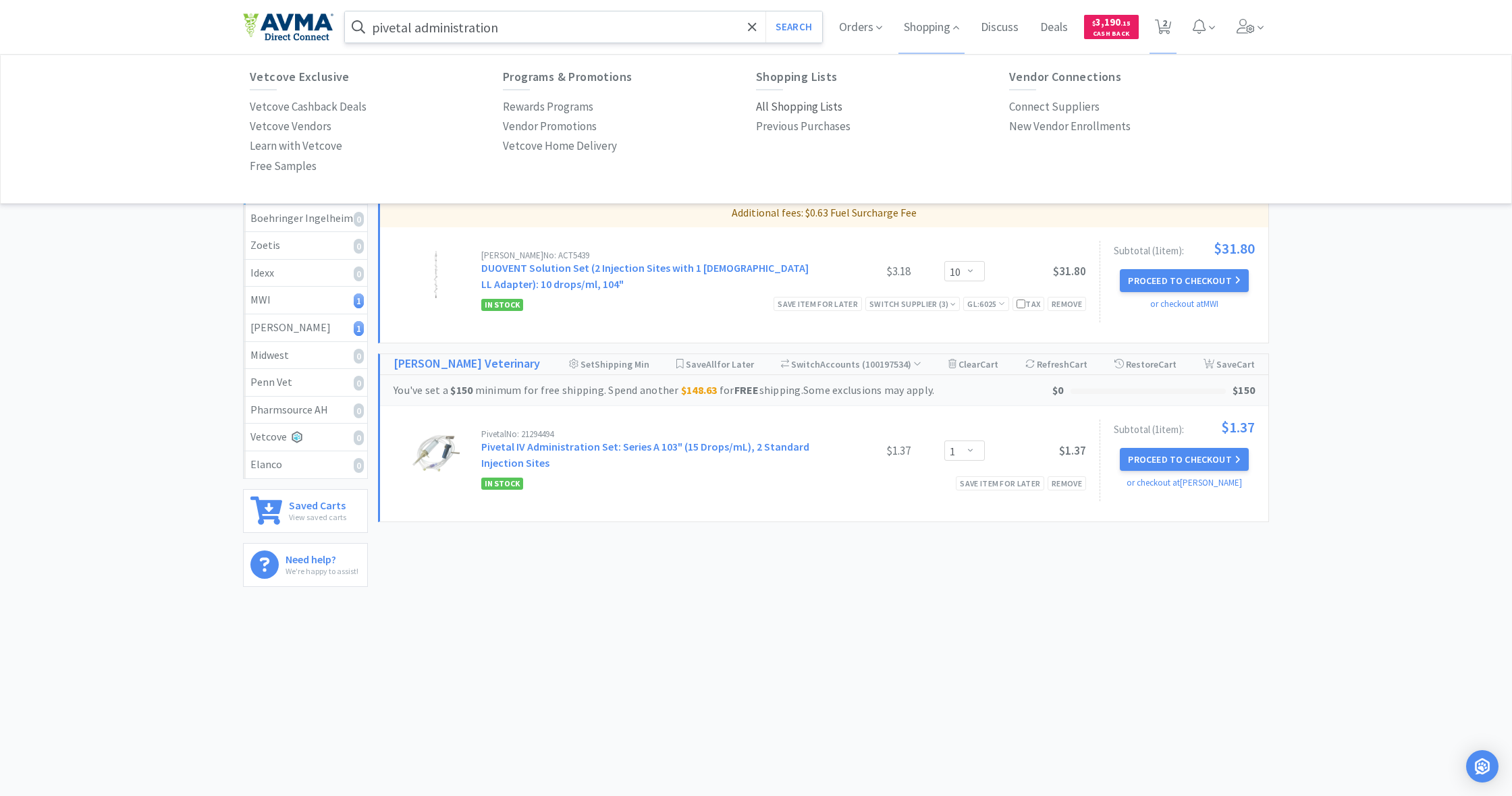
click at [794, 106] on p "All Shopping Lists" at bounding box center [800, 106] width 87 height 18
select select "10"
select select "1"
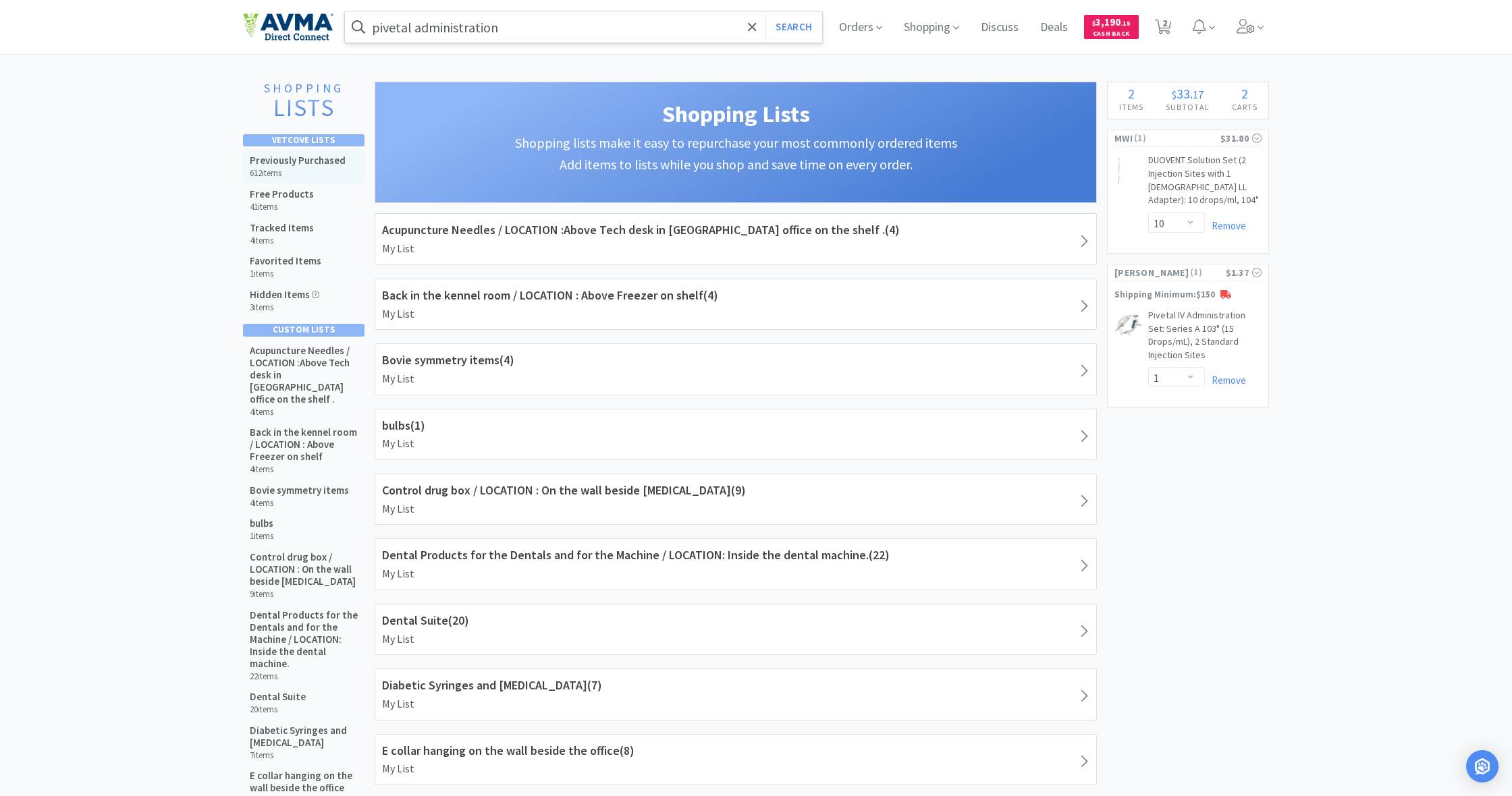
click at [282, 168] on h6 "612 items" at bounding box center [298, 173] width 96 height 11
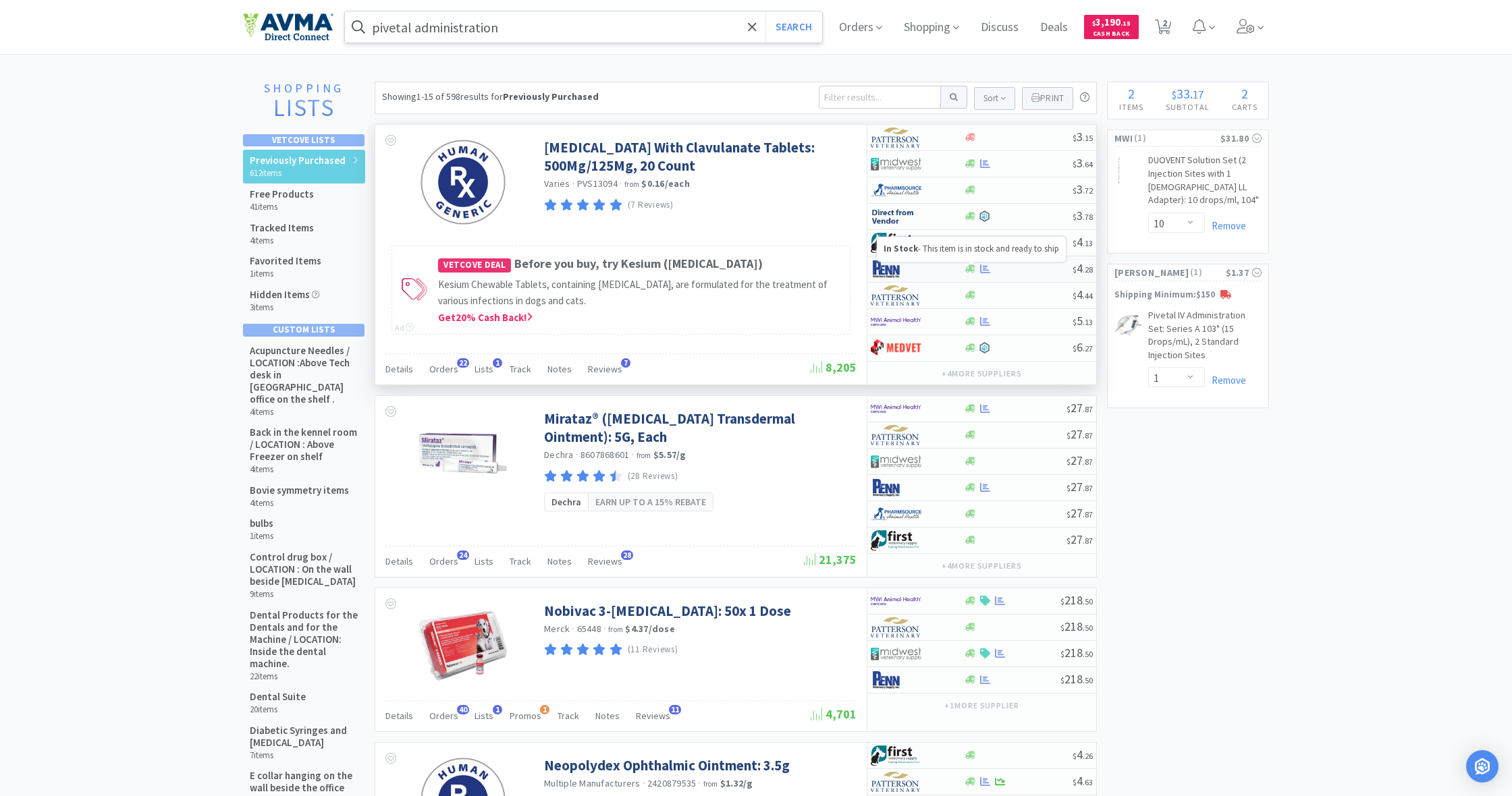
click at [973, 267] on icon at bounding box center [971, 270] width 10 height 9
select select "1"
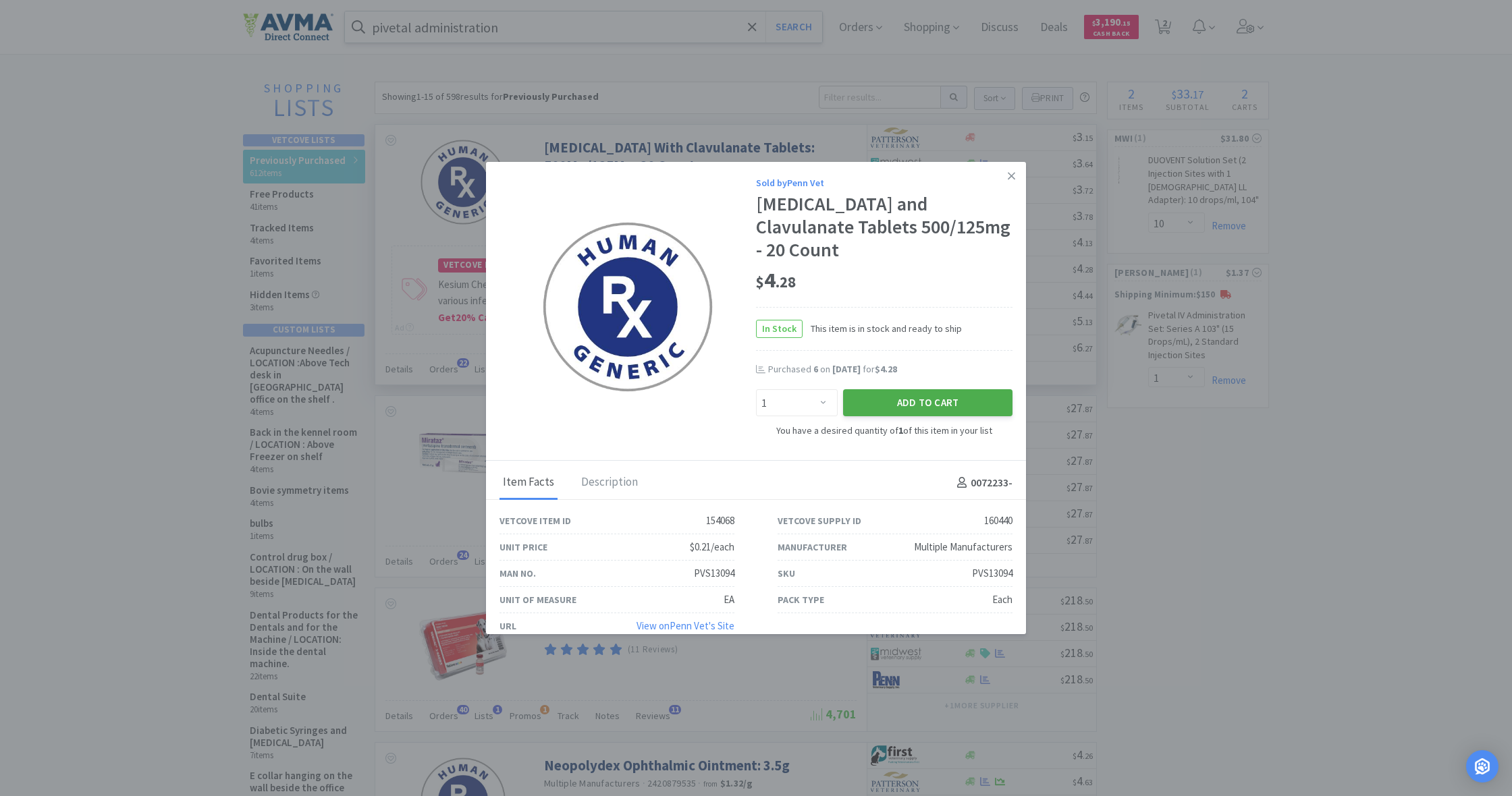
click at [925, 389] on button "Add to Cart" at bounding box center [927, 403] width 169 height 27
select select "1"
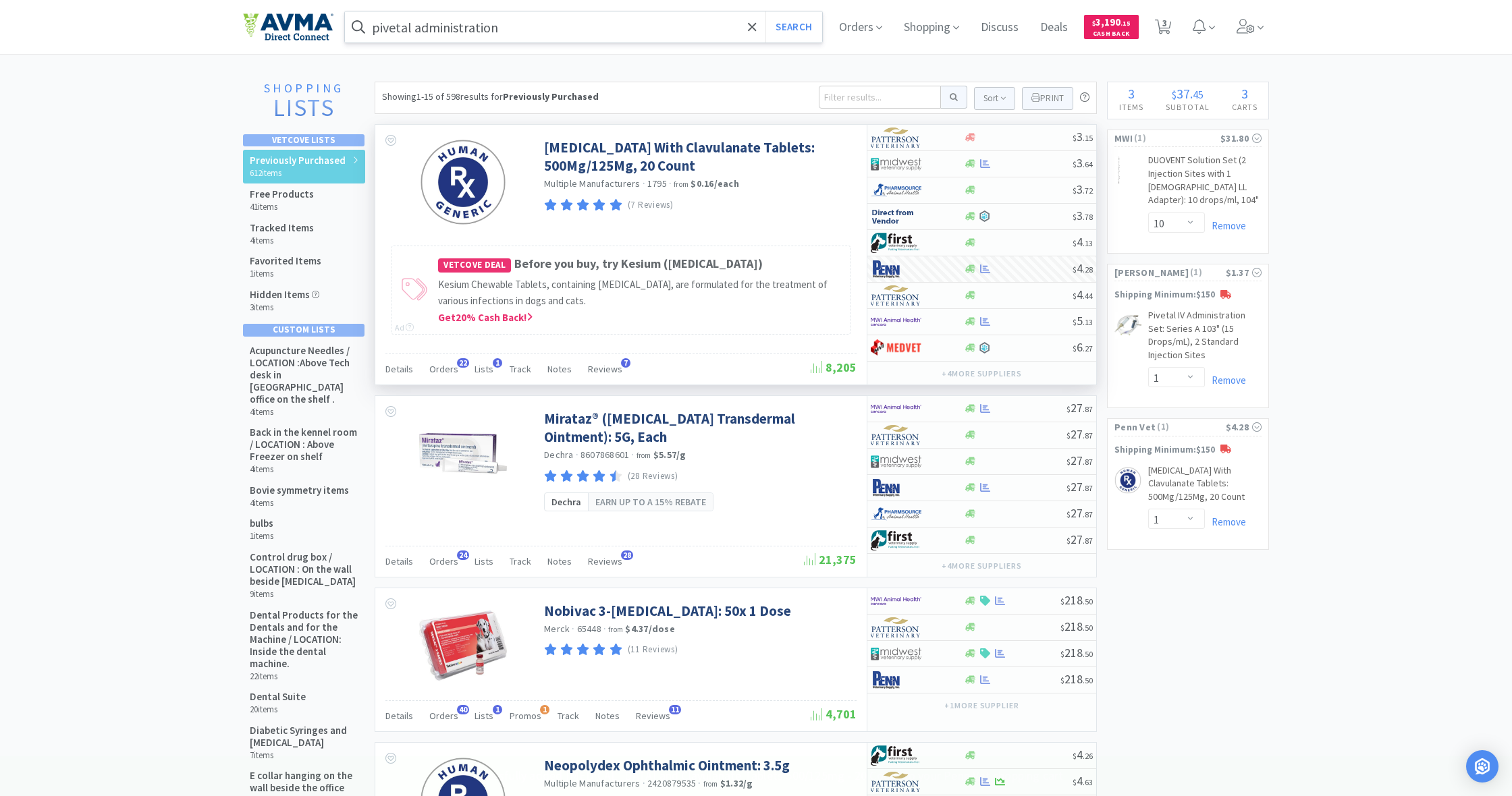
drag, startPoint x: 1167, startPoint y: 29, endPoint x: 1159, endPoint y: 71, distance: 42.8
click at [1167, 30] on span "3" at bounding box center [1165, 22] width 5 height 54
select select "10"
select select "1"
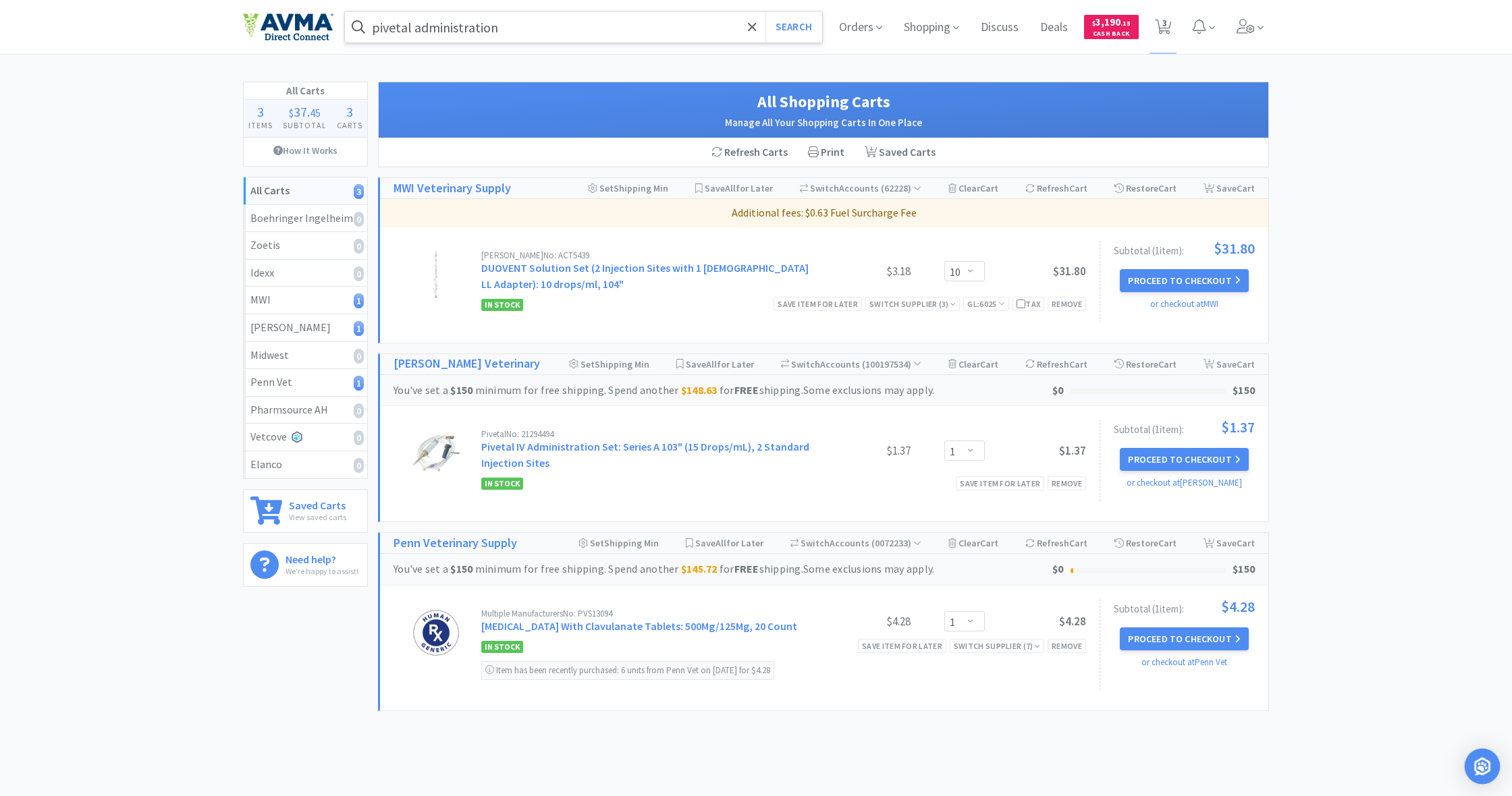
click at [1481, 766] on img "Open Intercom Messenger" at bounding box center [1482, 766] width 18 height 18
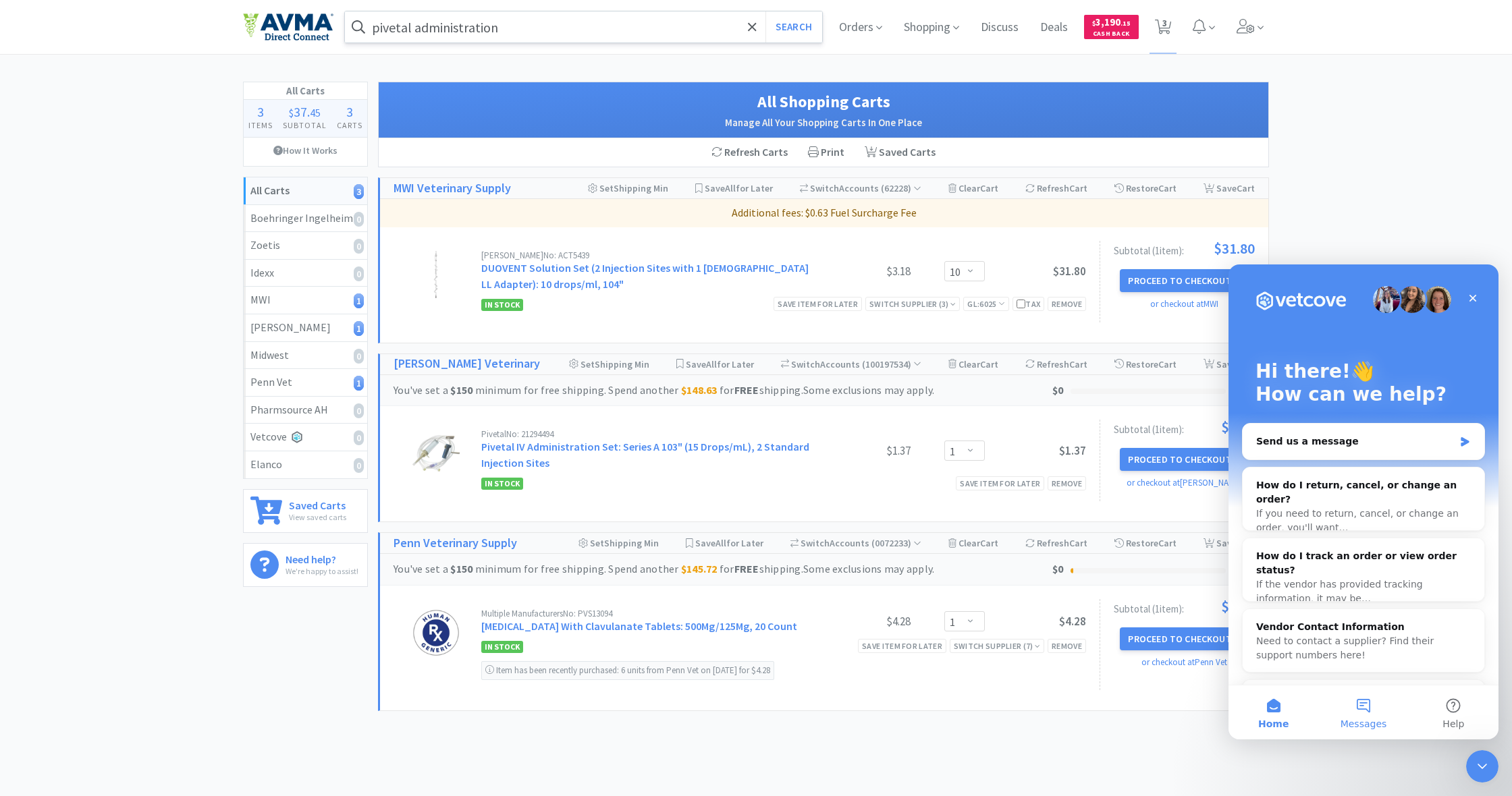
click at [1358, 709] on button "Messages" at bounding box center [1364, 712] width 90 height 54
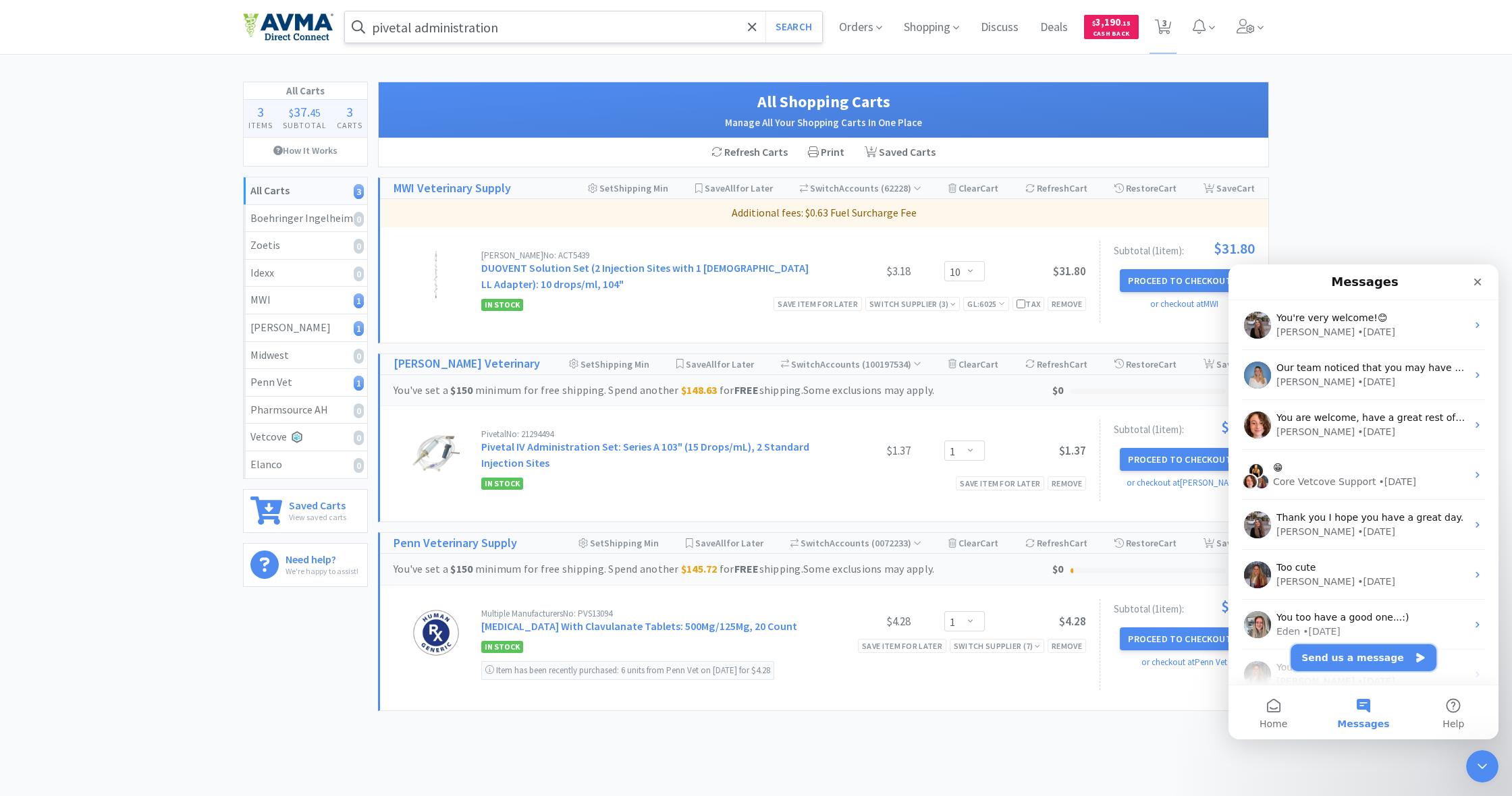
drag, startPoint x: 1360, startPoint y: 655, endPoint x: 1359, endPoint y: 665, distance: 10.0
click at [1360, 655] on button "Send us a message" at bounding box center [1363, 658] width 145 height 27
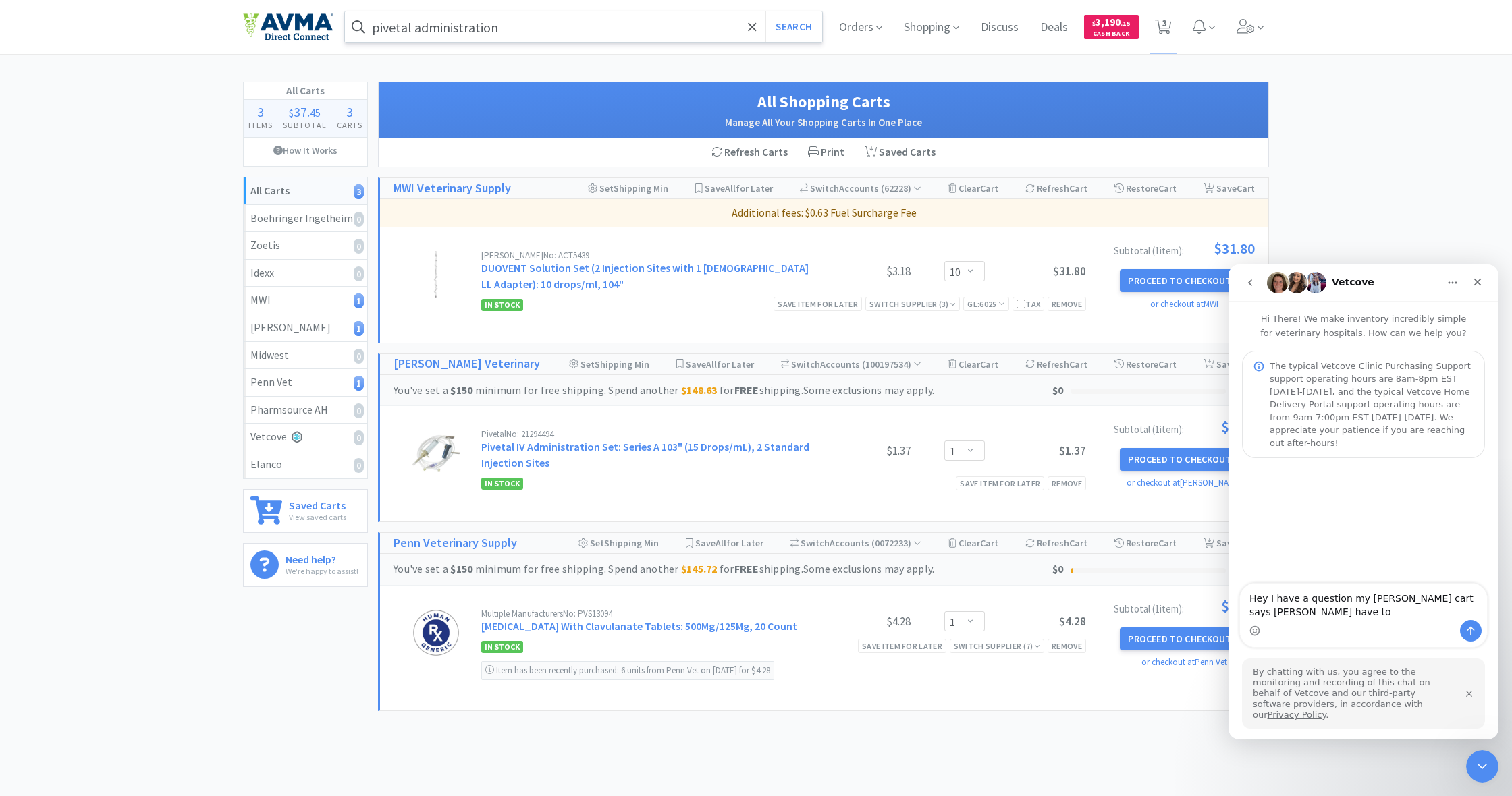
click at [1446, 610] on textarea "Hey I have a question my [PERSON_NAME] cart says [PERSON_NAME] have to" at bounding box center [1364, 601] width 247 height 37
click at [1263, 620] on textarea "Hey I have a question my [PERSON_NAME] cart says I have to" at bounding box center [1364, 601] width 247 height 37
type textarea "Hey I have a question my [PERSON_NAME] cart says I have to spend 150.00 for fre…"
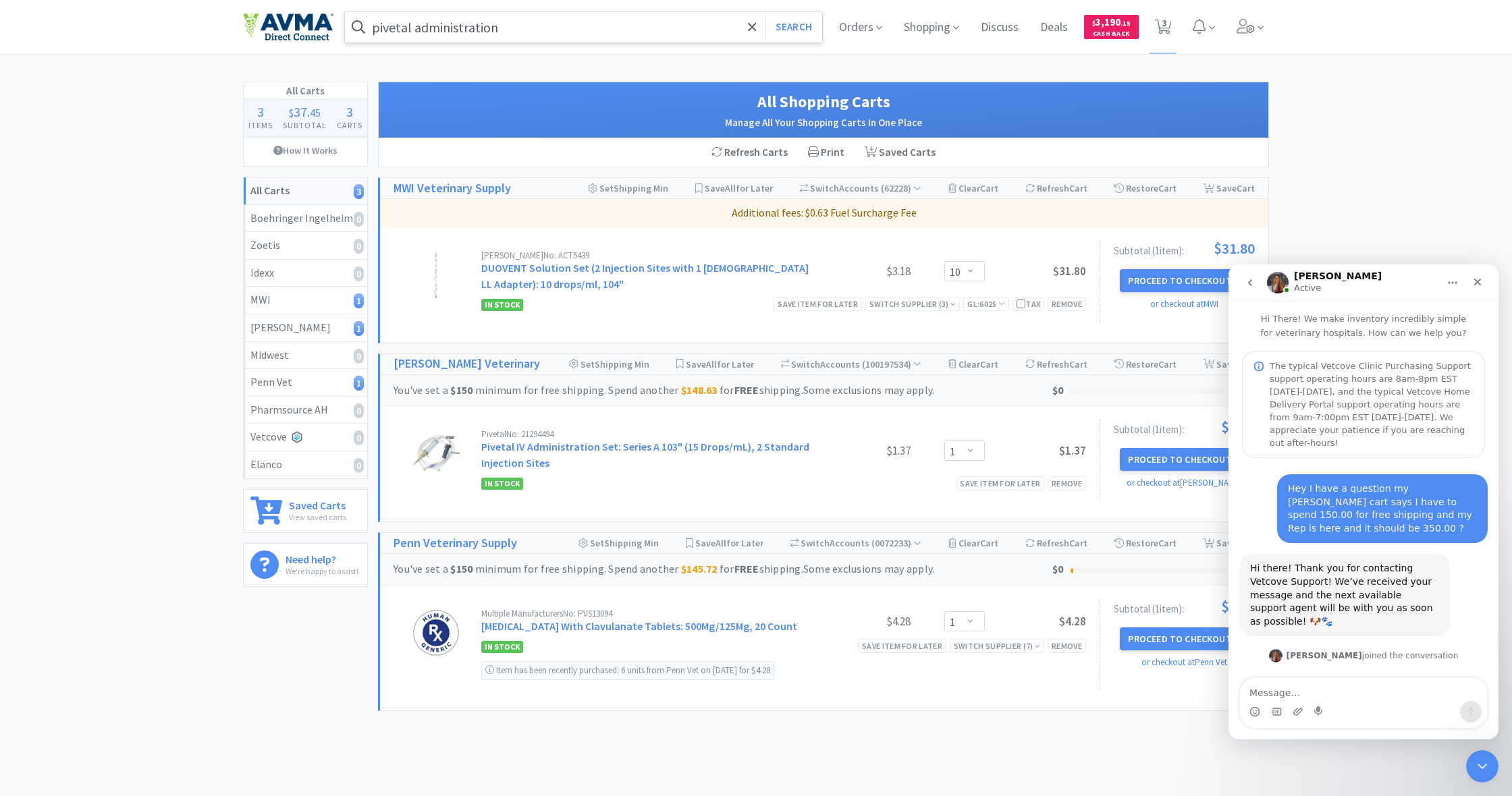
scroll to position [28, 0]
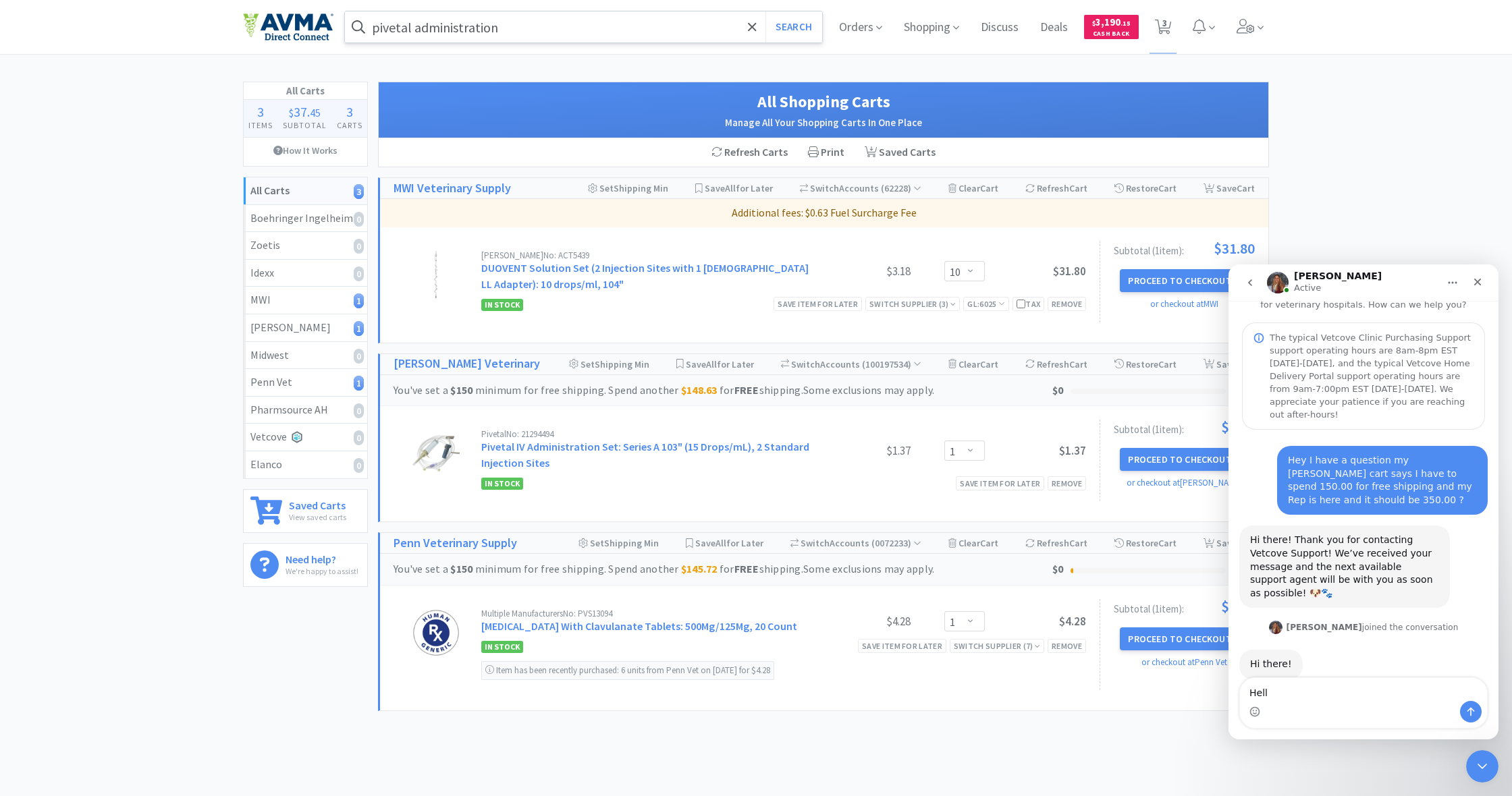
type textarea "Hello"
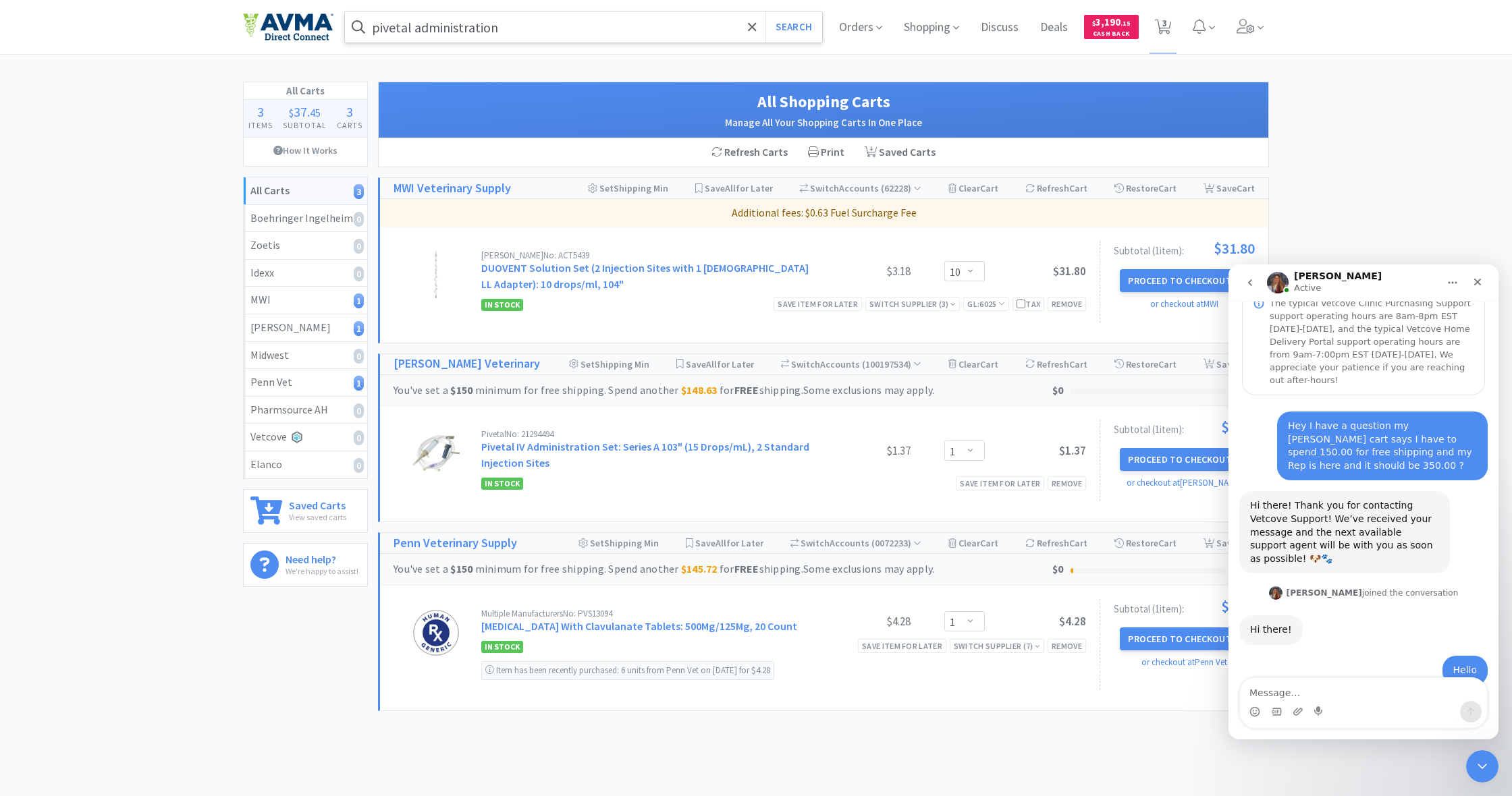
scroll to position [172, 0]
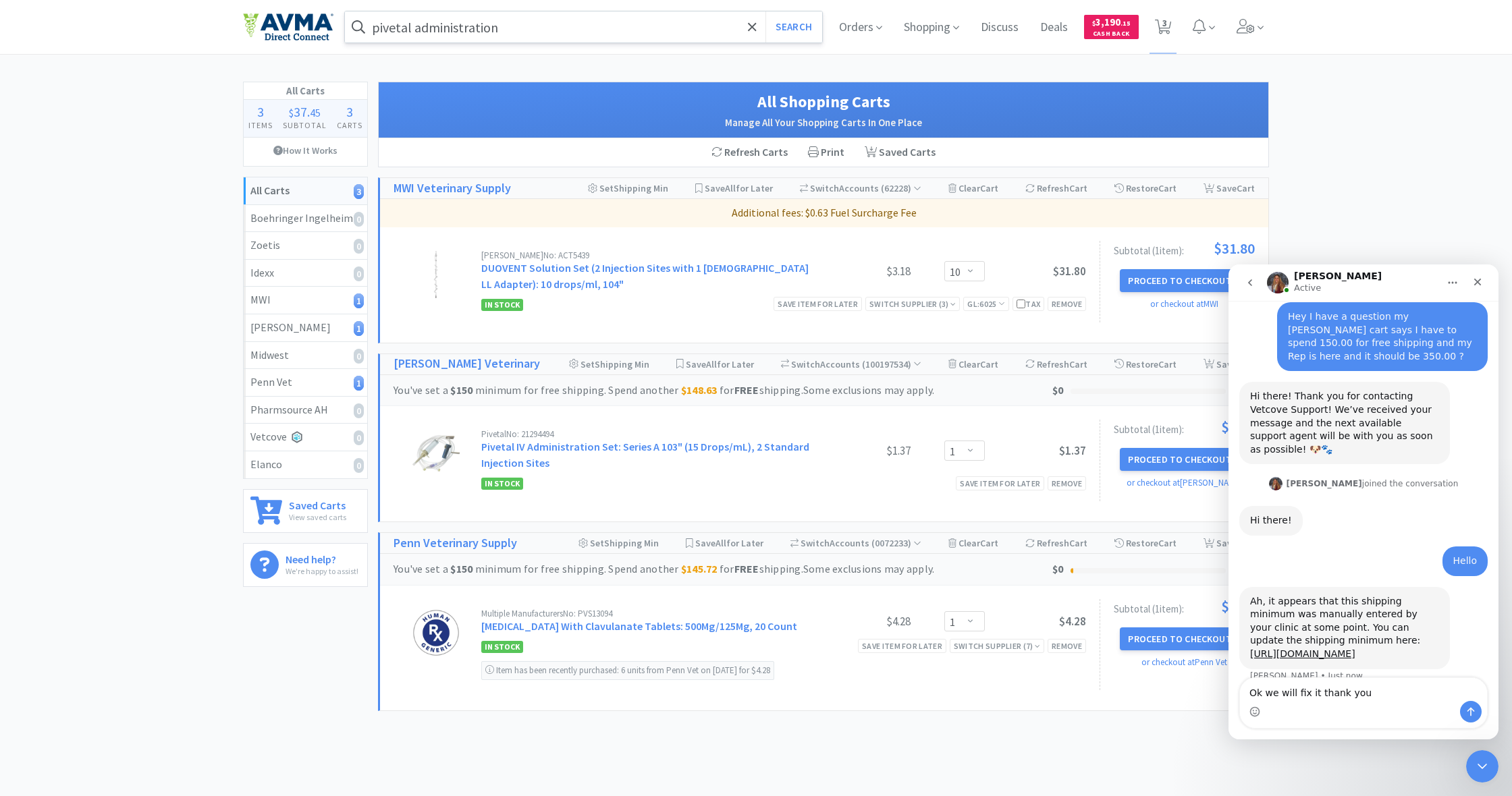
type textarea "Ok we will fix it thank you."
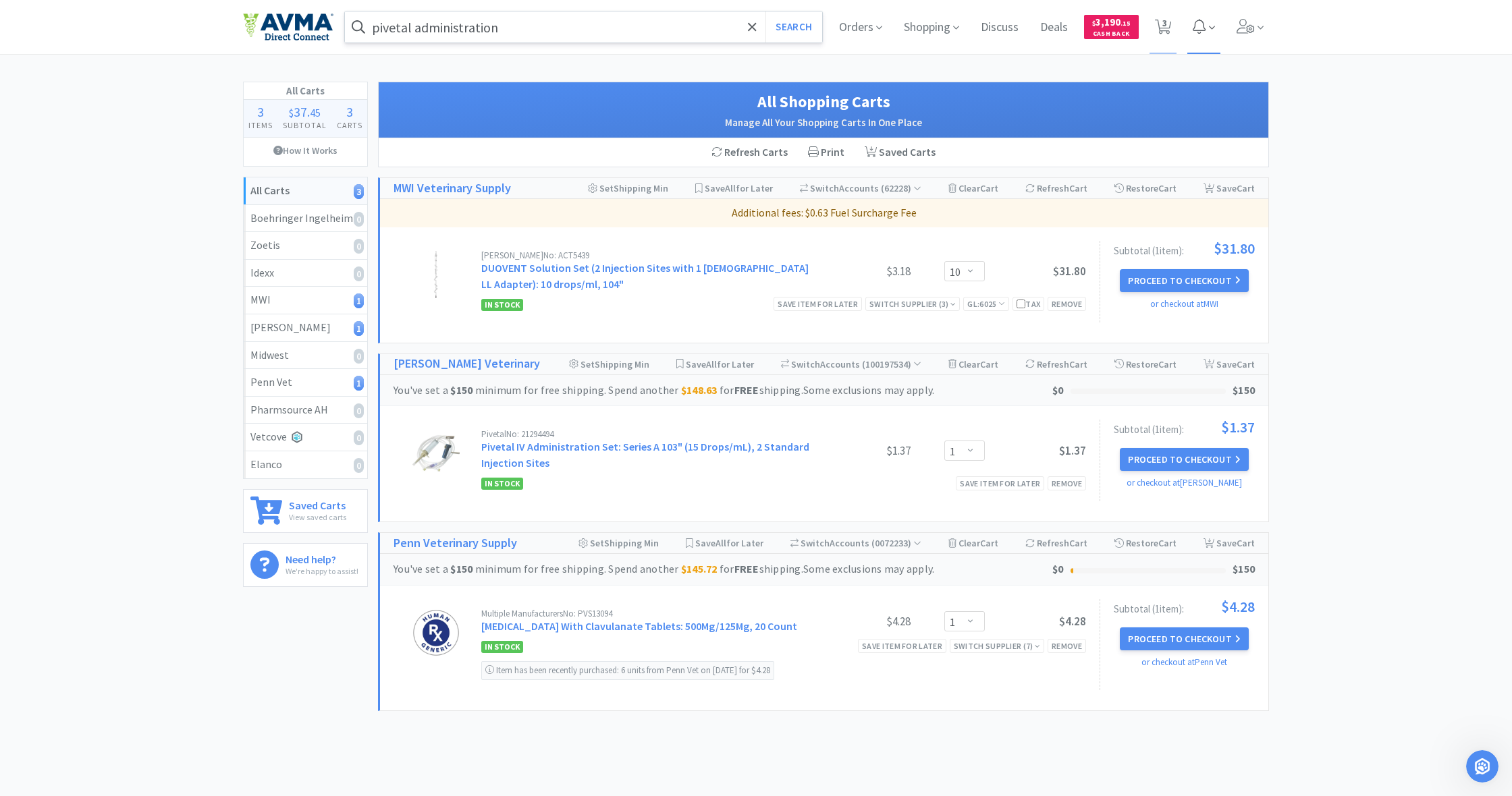
scroll to position [0, 0]
